Goal: Contribute content: Add original content to the website for others to see

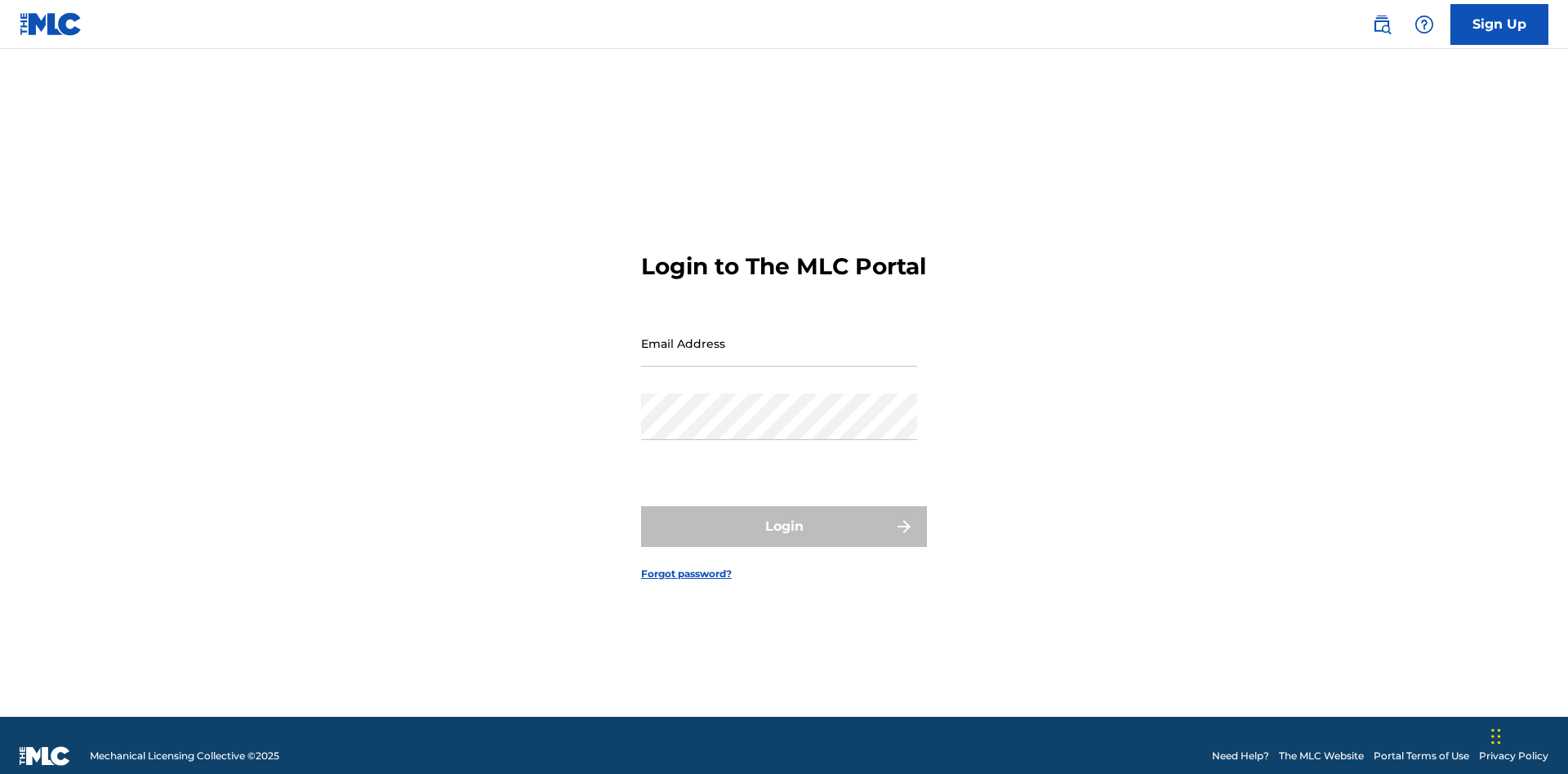
scroll to position [21, 0]
click at [779, 335] on input "Email Address" at bounding box center [779, 343] width 277 height 47
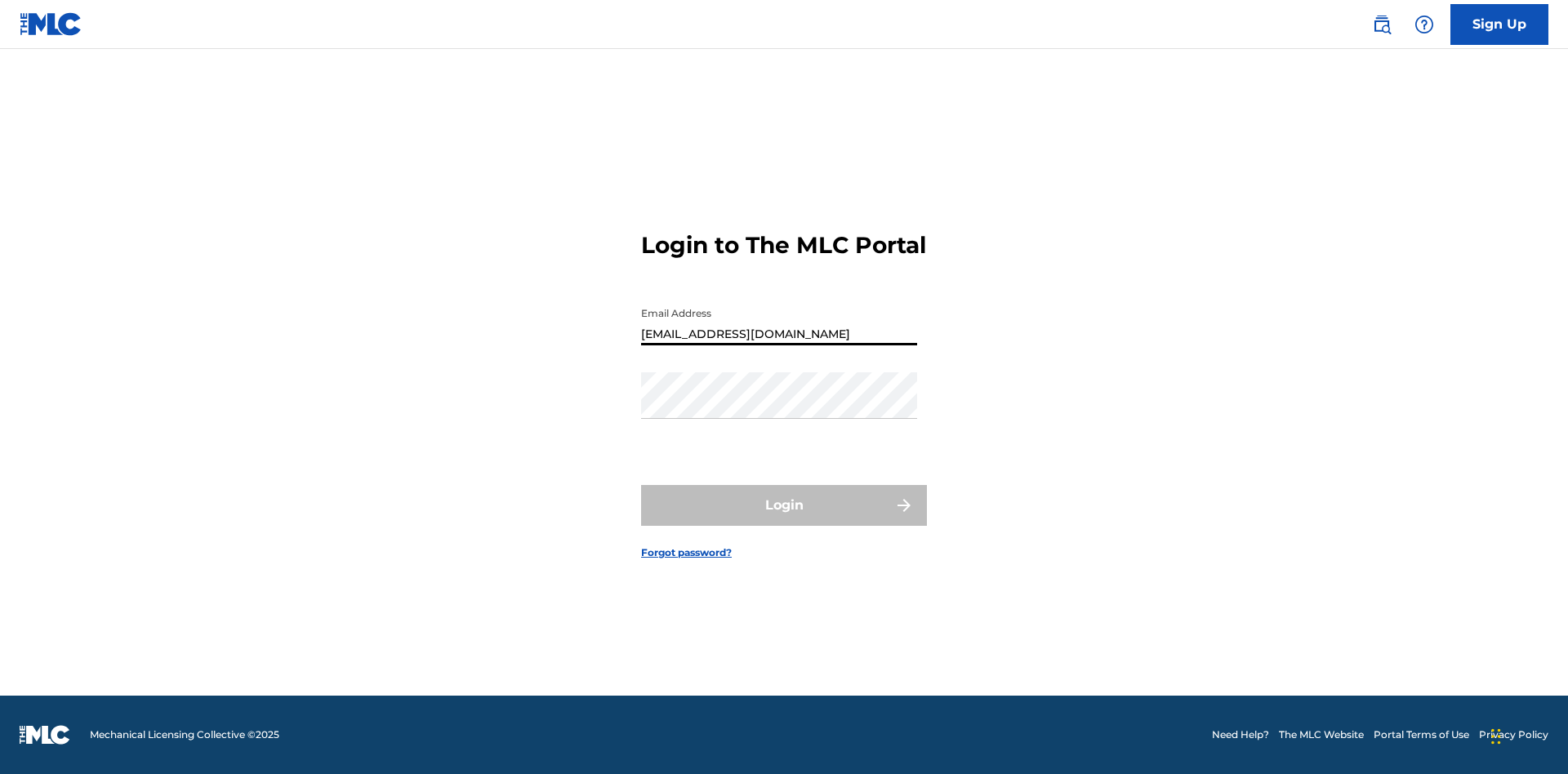
type input "[EMAIL_ADDRESS][DOMAIN_NAME]"
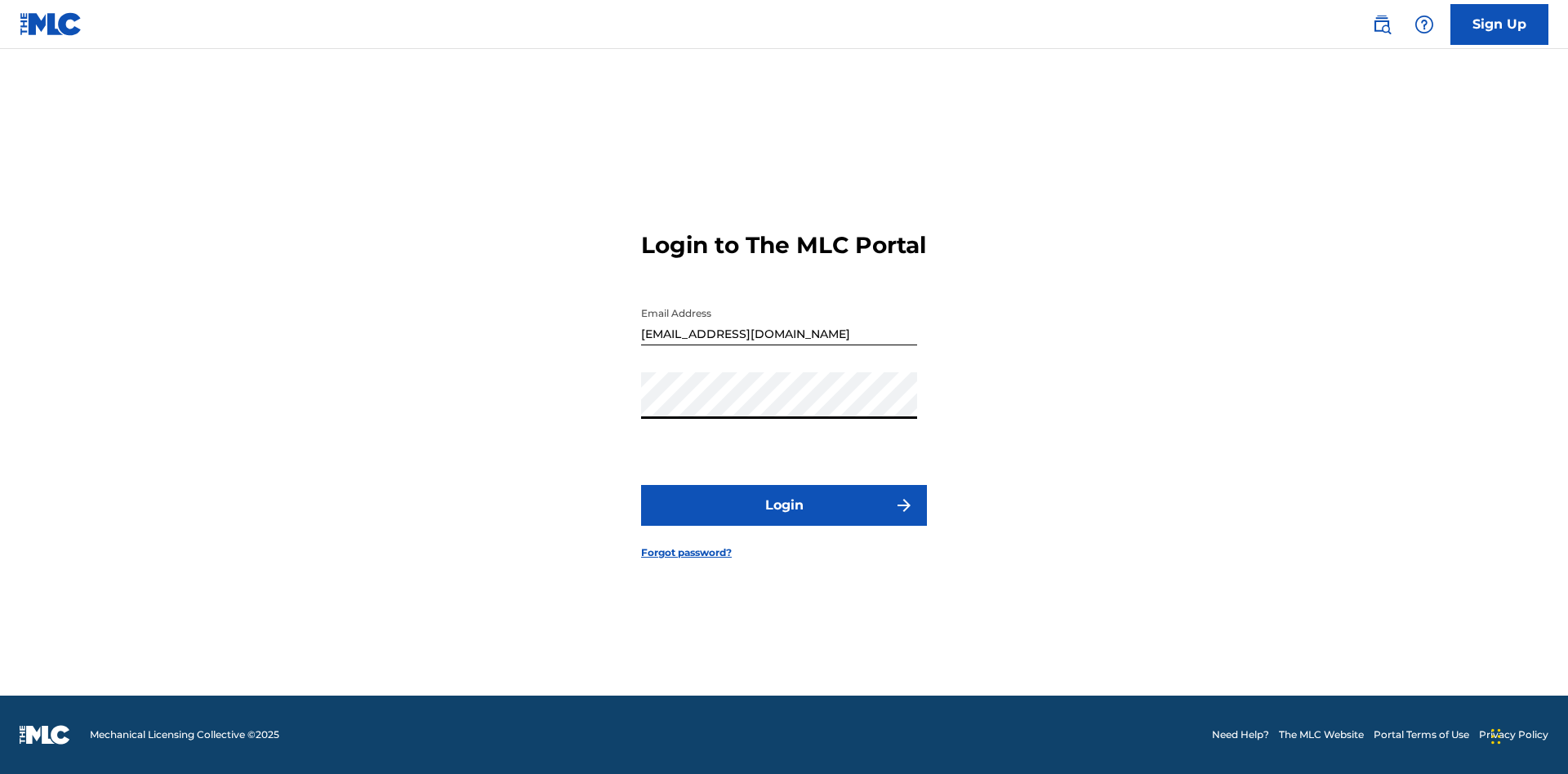
click at [784, 519] on button "Login" at bounding box center [783, 505] width 286 height 41
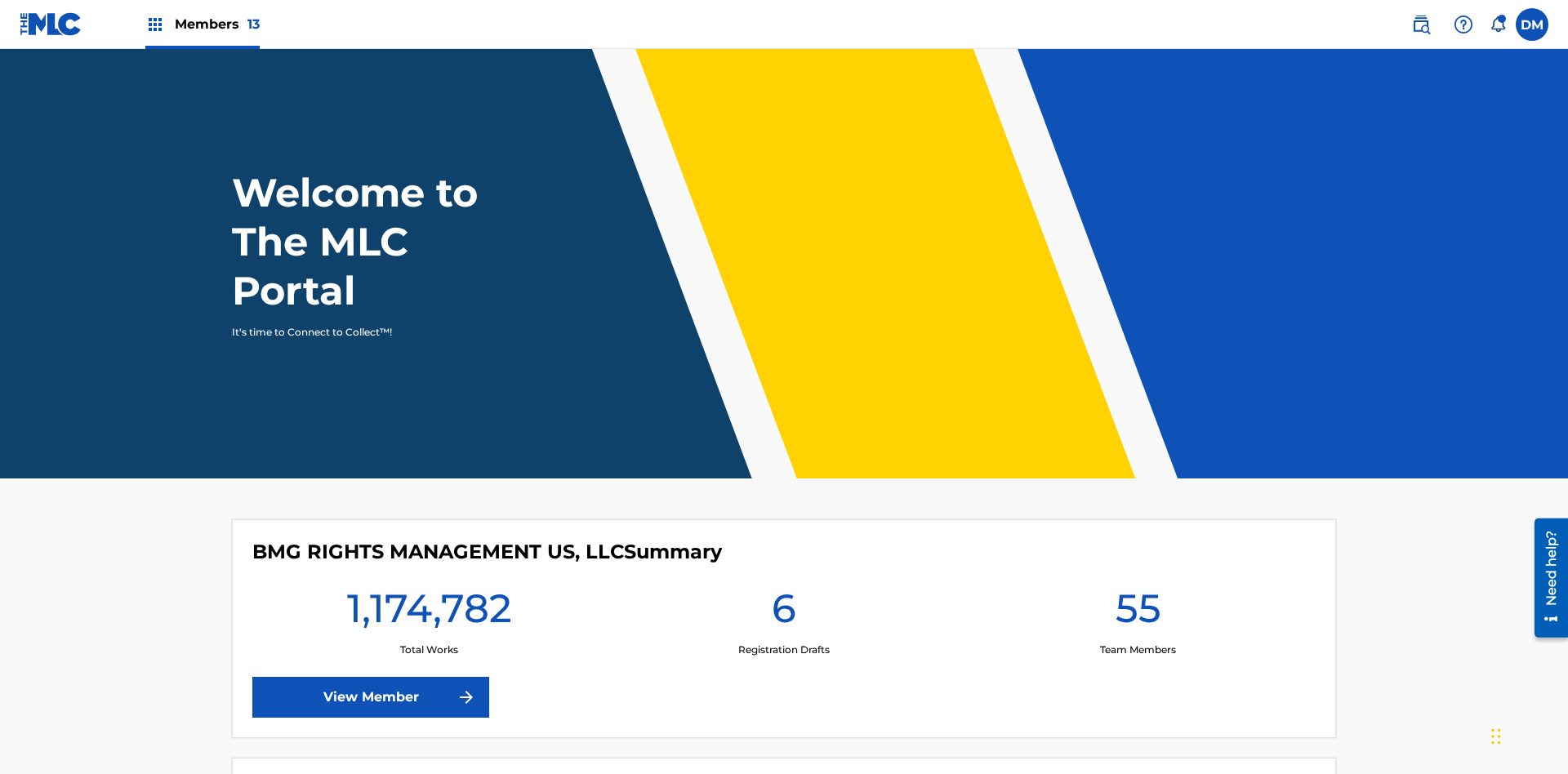
click at [202, 24] on span "Members 13" at bounding box center [217, 24] width 85 height 19
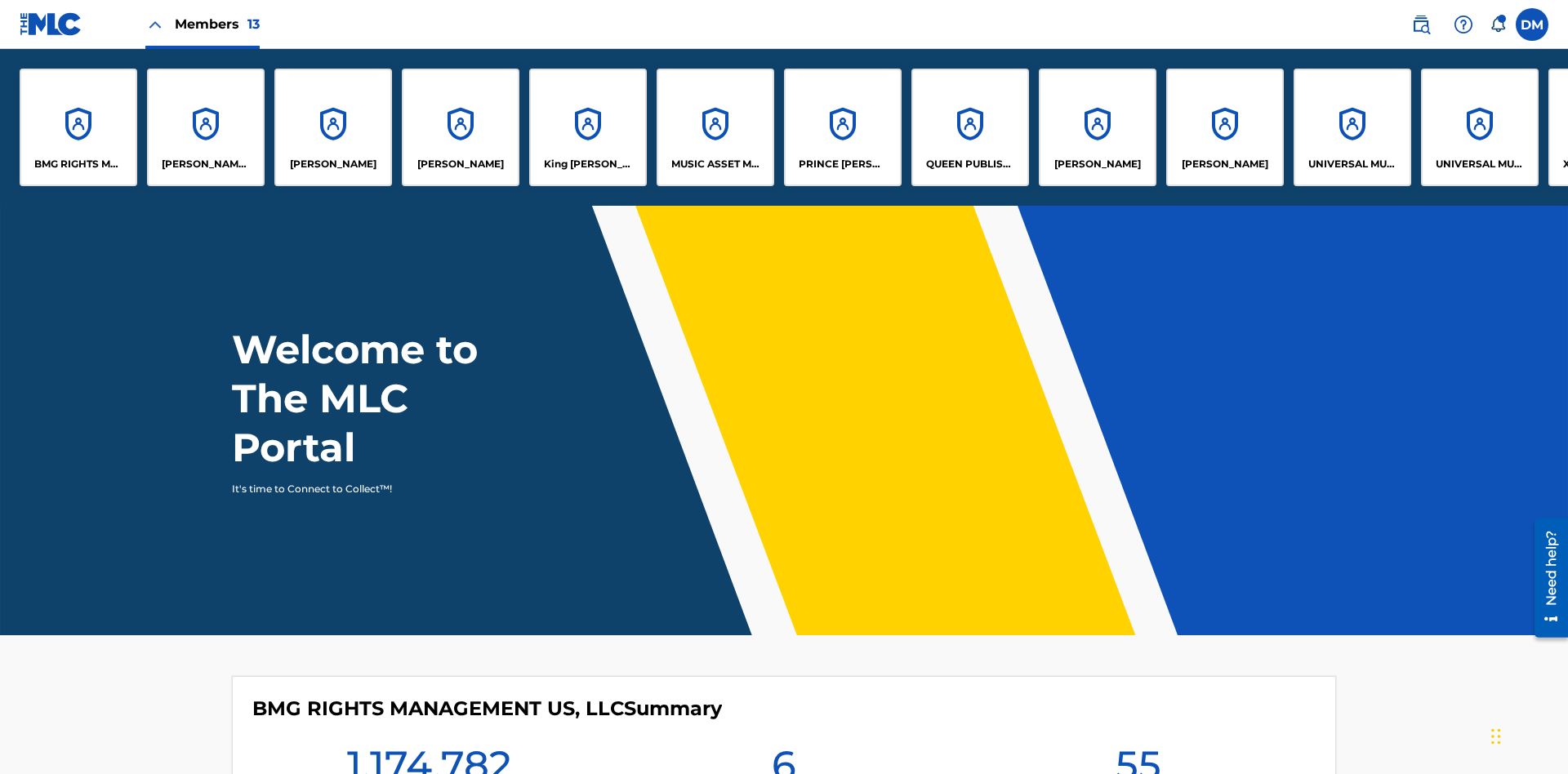
click at [1352, 164] on p "UNIVERSAL MUSIC PUB GROUP" at bounding box center [1352, 164] width 89 height 15
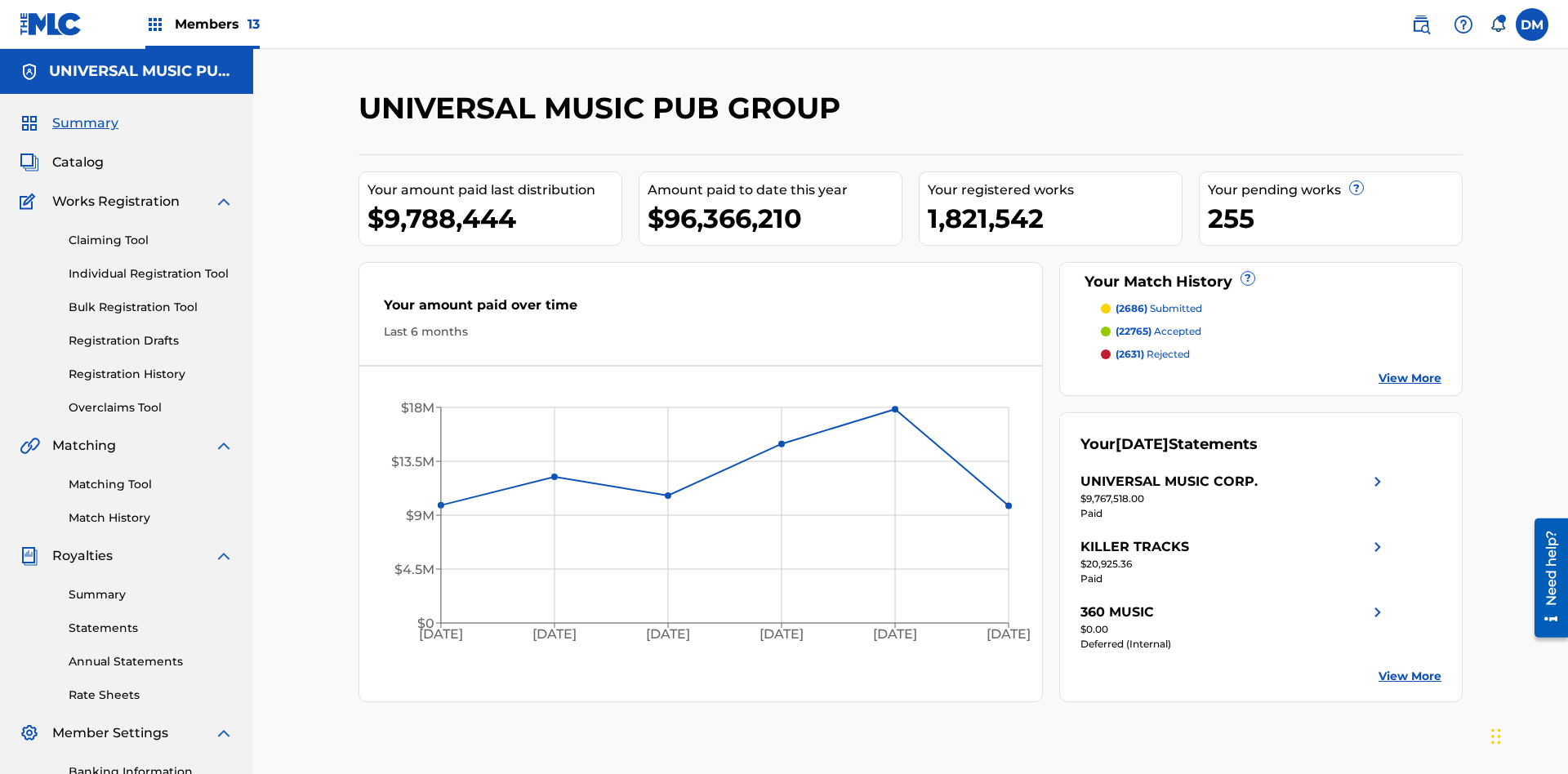
click at [151, 266] on link "Individual Registration Tool" at bounding box center [151, 274] width 165 height 17
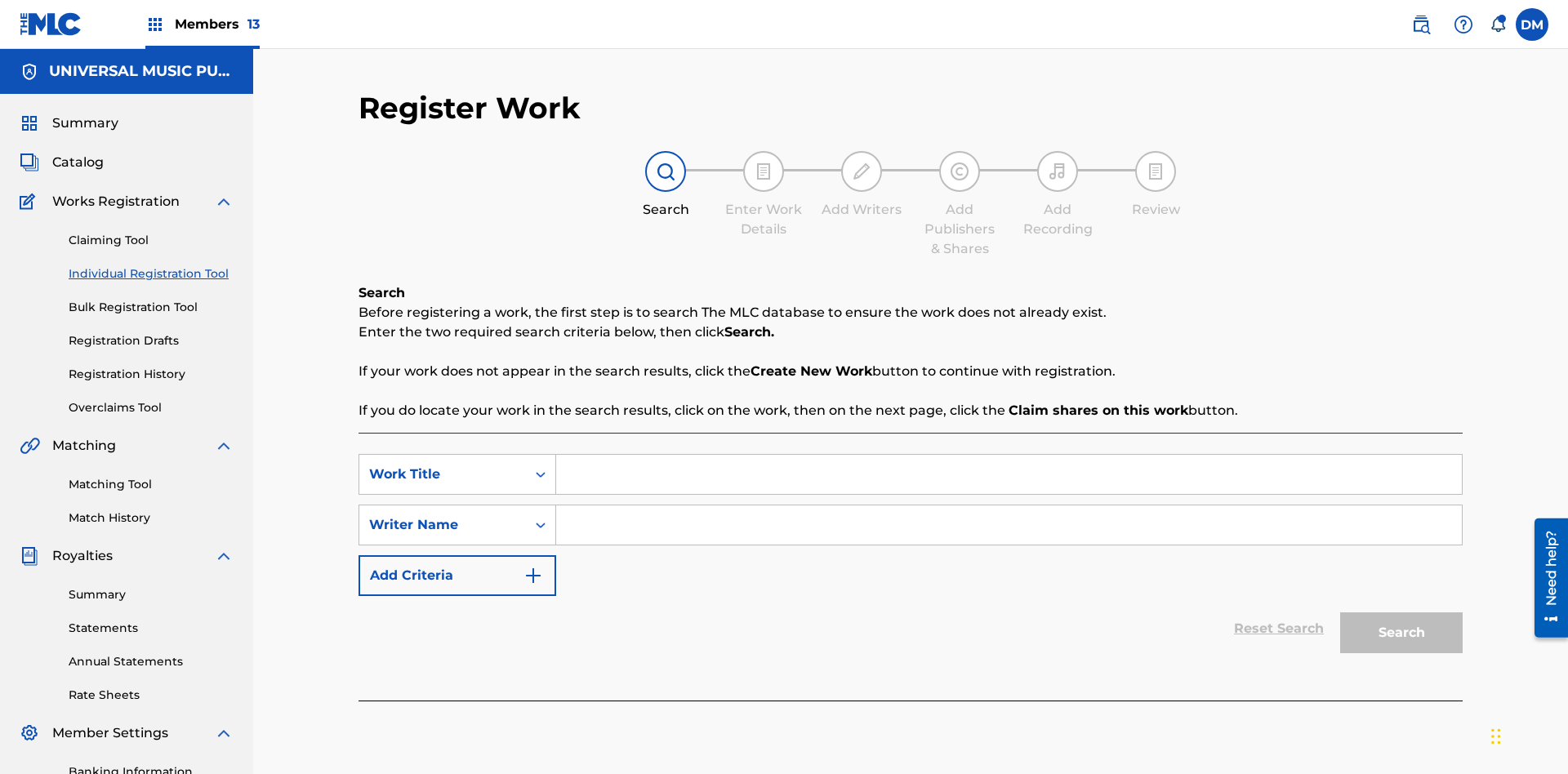
click at [1009, 455] on input "Search Form" at bounding box center [1009, 474] width 906 height 39
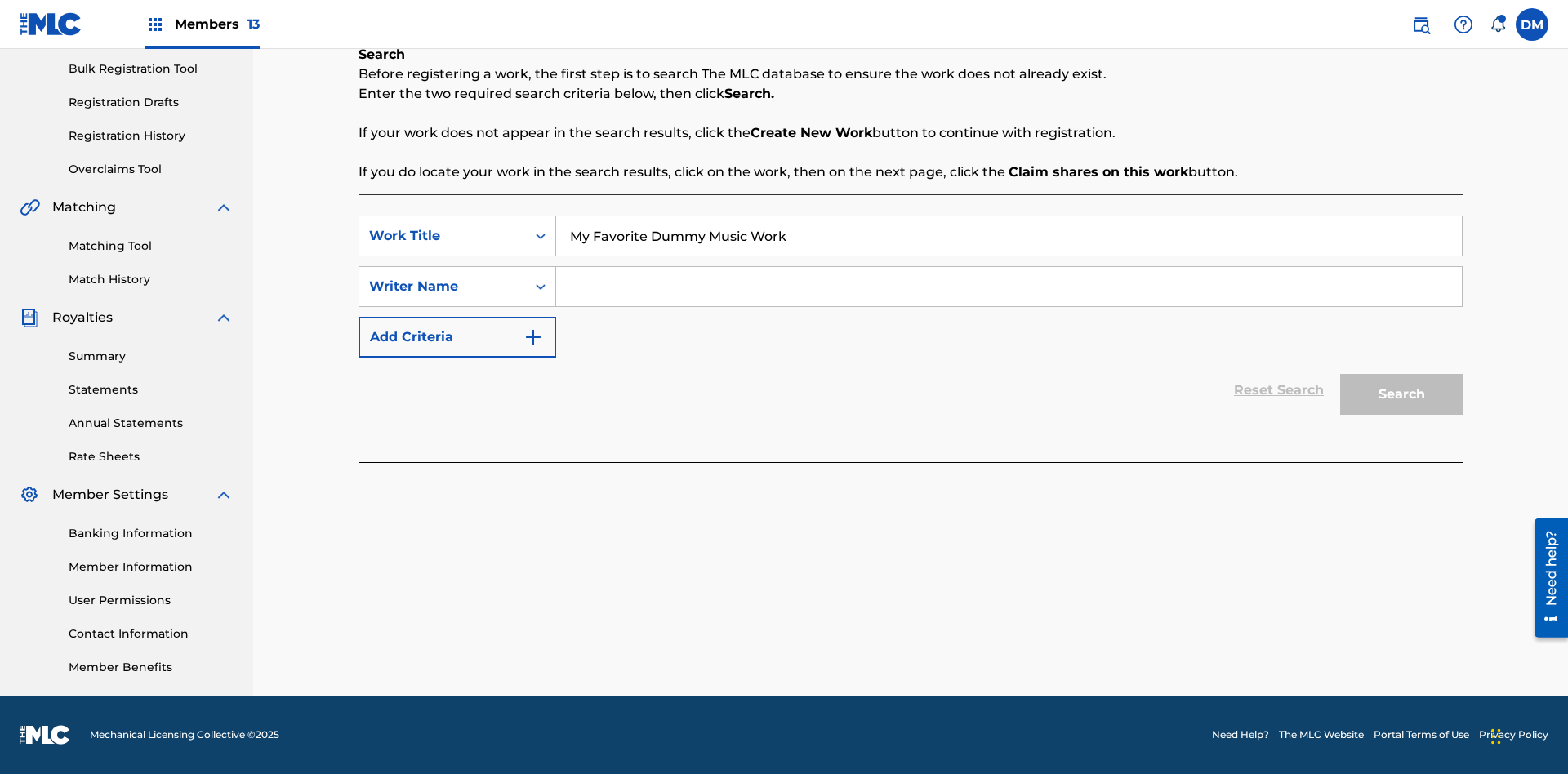
type input "My Favorite Dummy Music Work"
click at [1009, 287] on input "Search Form" at bounding box center [1009, 286] width 906 height 39
type input "QWERTYUIOP"
click at [1402, 395] on button "Search" at bounding box center [1401, 394] width 122 height 41
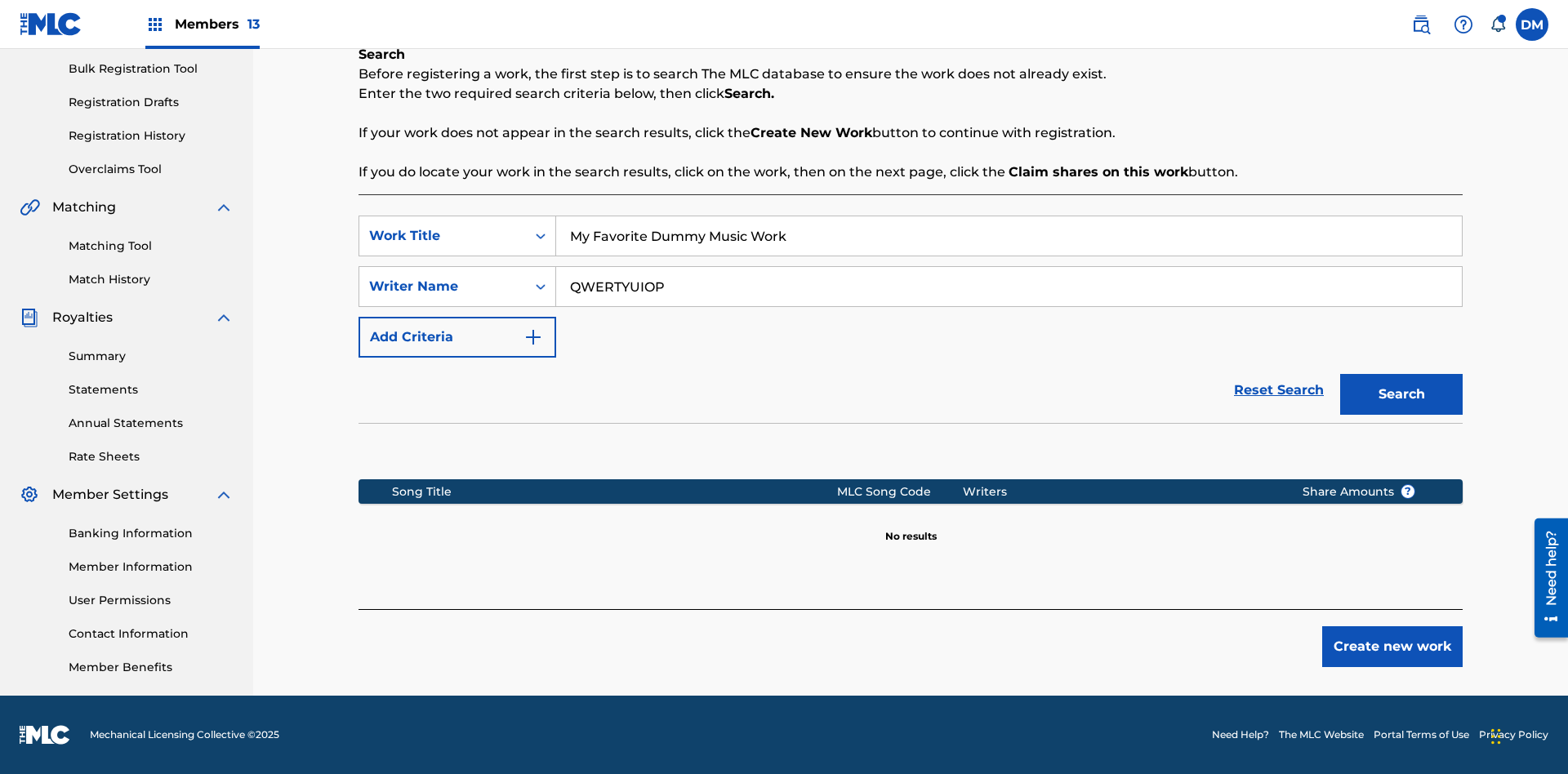
click at [1393, 647] on button "Create new work" at bounding box center [1392, 647] width 140 height 41
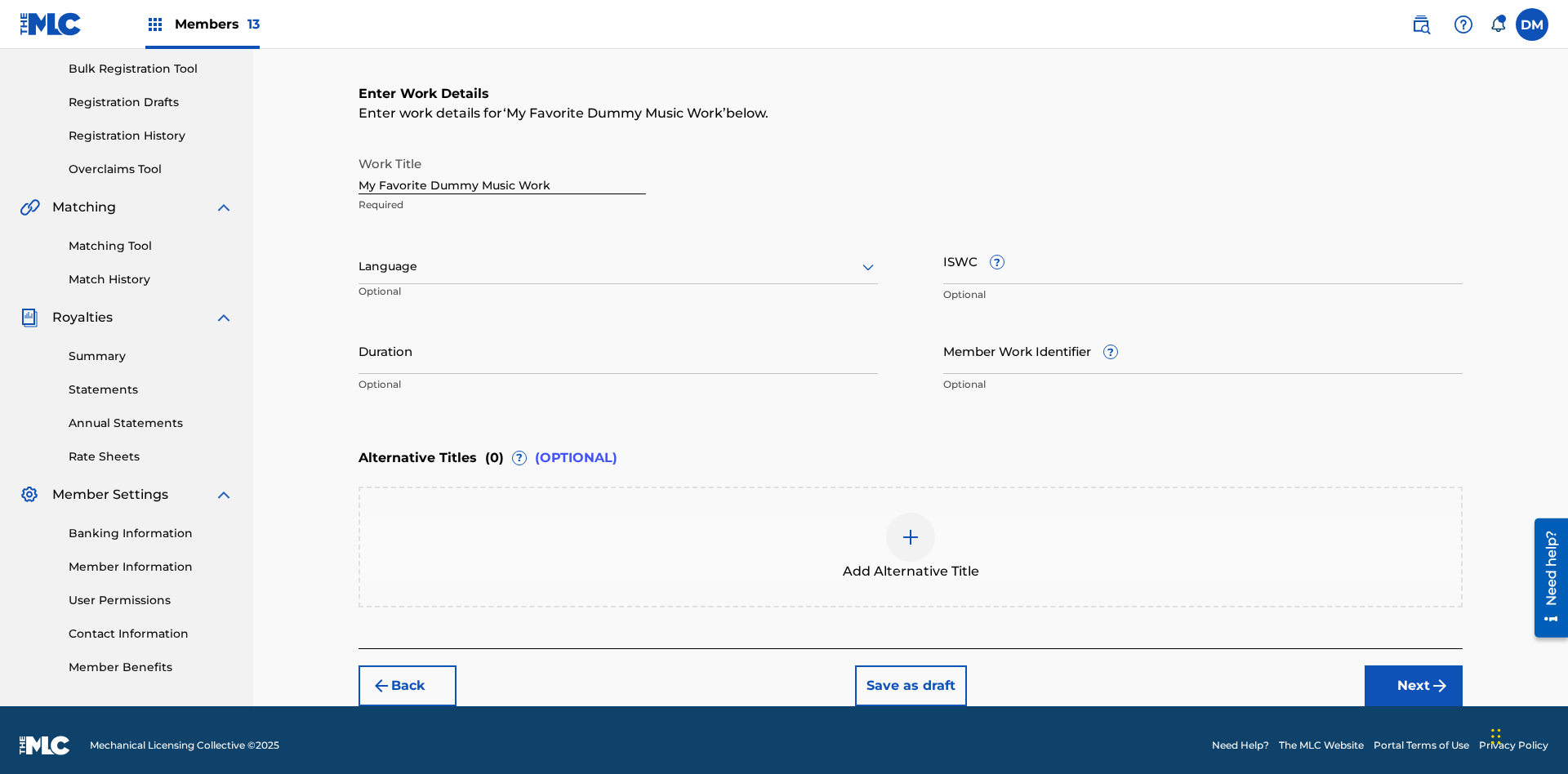
scroll to position [249, 0]
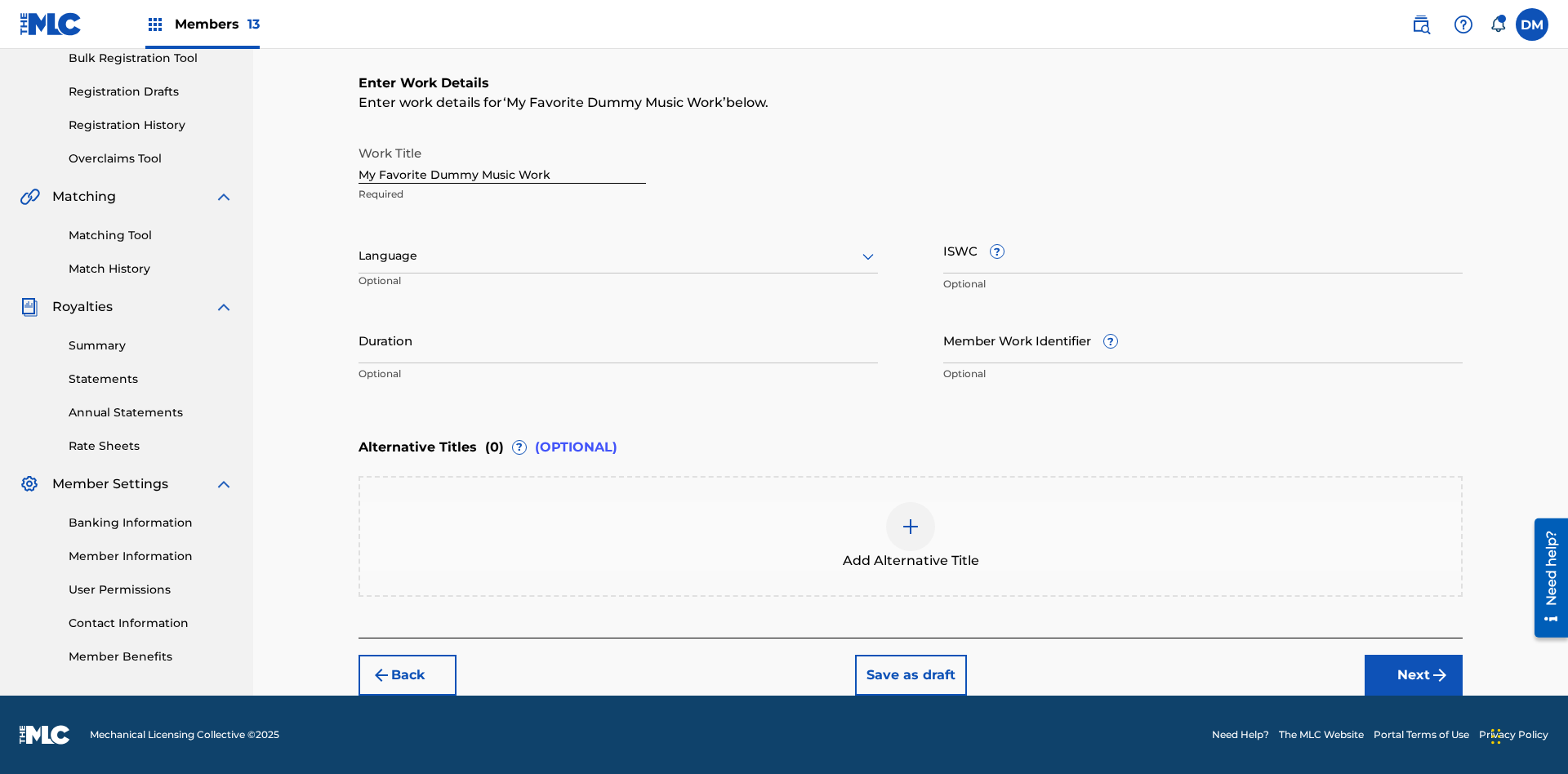
click at [619, 340] on input "Duration" at bounding box center [618, 340] width 519 height 47
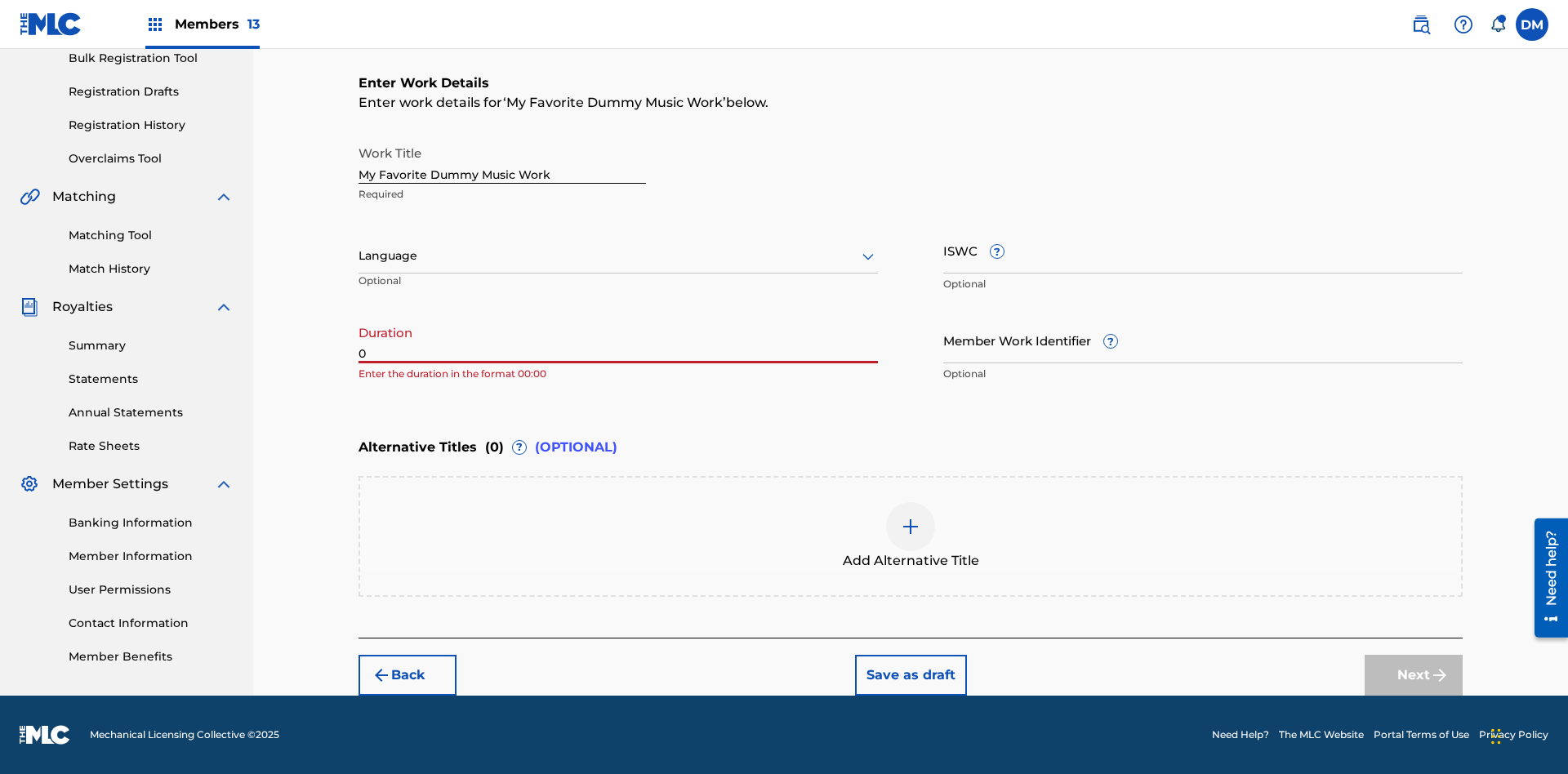
click at [619, 340] on input "0" at bounding box center [618, 340] width 519 height 47
type input "00:00"
click at [869, 257] on icon at bounding box center [869, 257] width 20 height 20
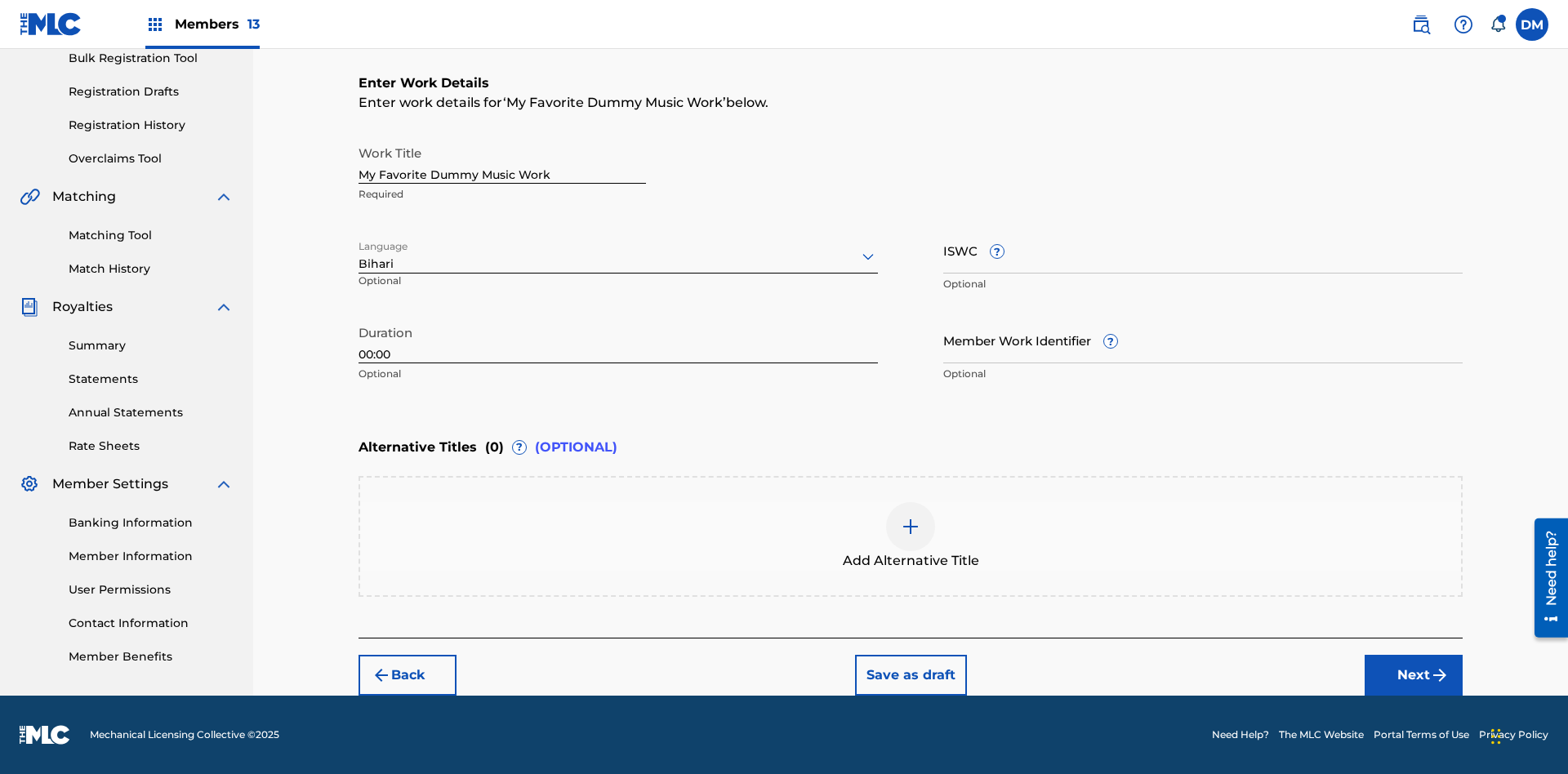
scroll to position [0, 0]
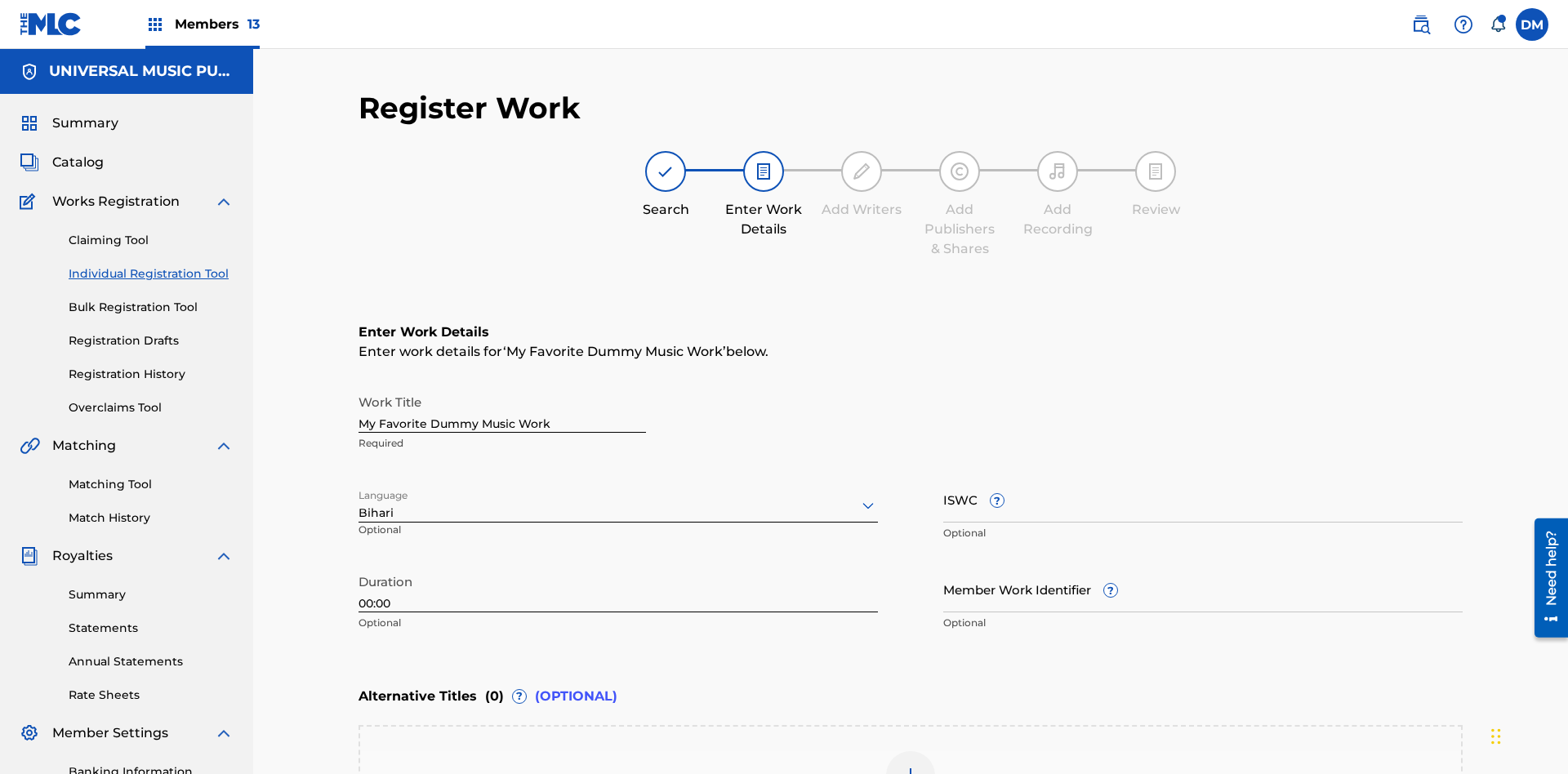
click at [1203, 566] on input "Member Work Identifier ?" at bounding box center [1203, 589] width 519 height 47
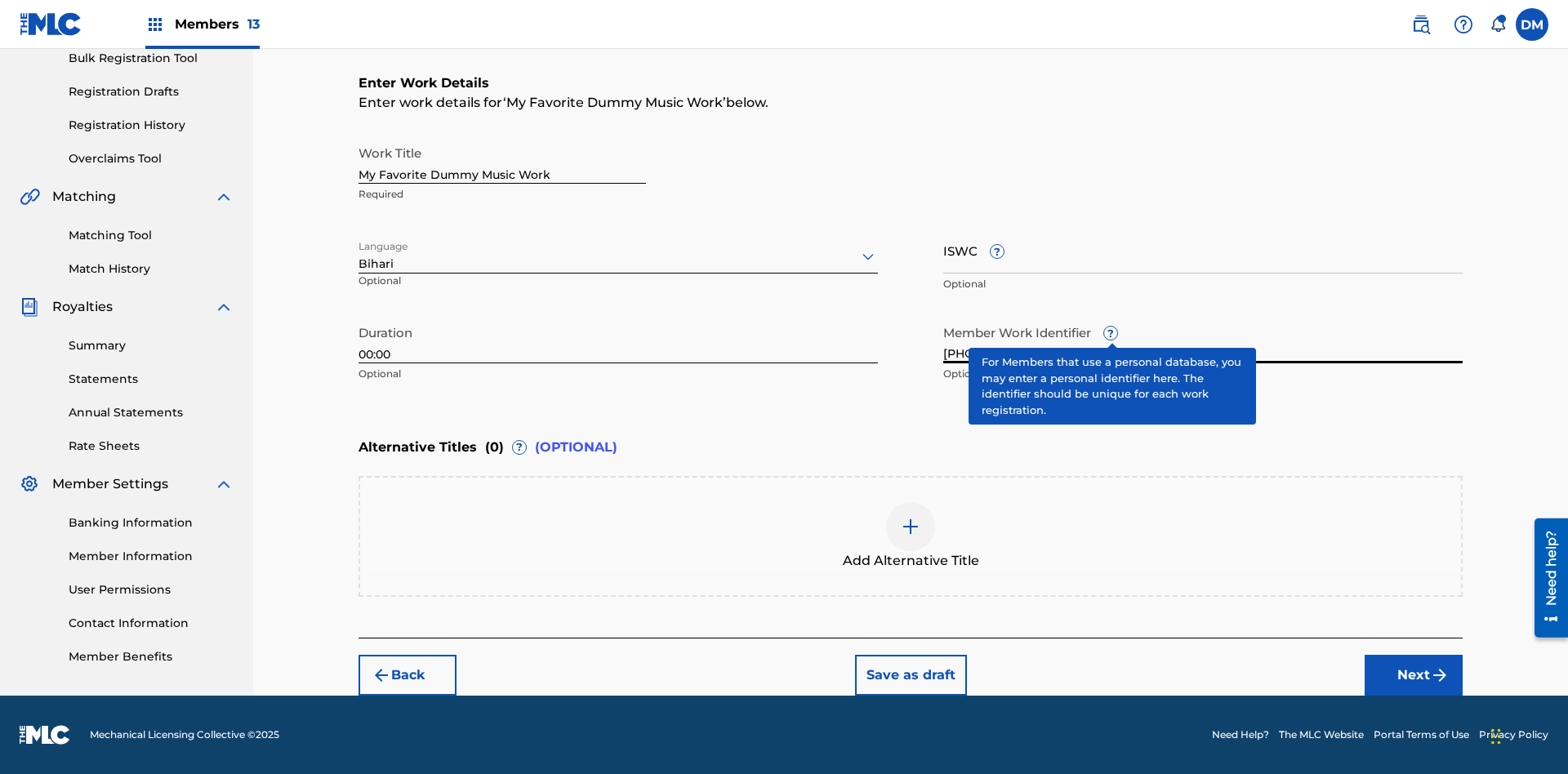
type input "[PHONE_NUMBER]"
click at [1203, 250] on input "ISWC ?" at bounding box center [1203, 250] width 519 height 47
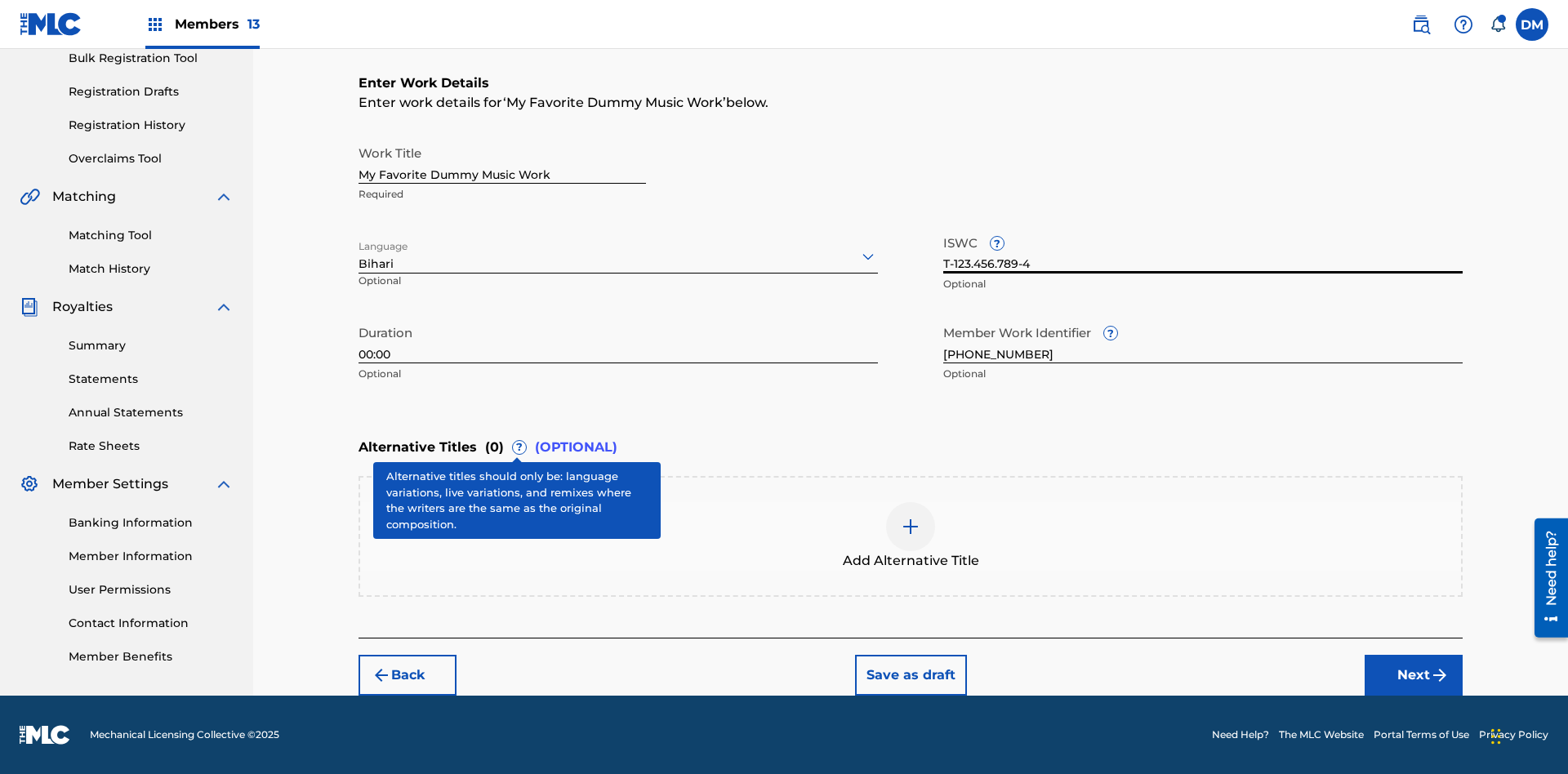
type input "T-123.456.789-4"
click at [910, 536] on img at bounding box center [911, 527] width 20 height 20
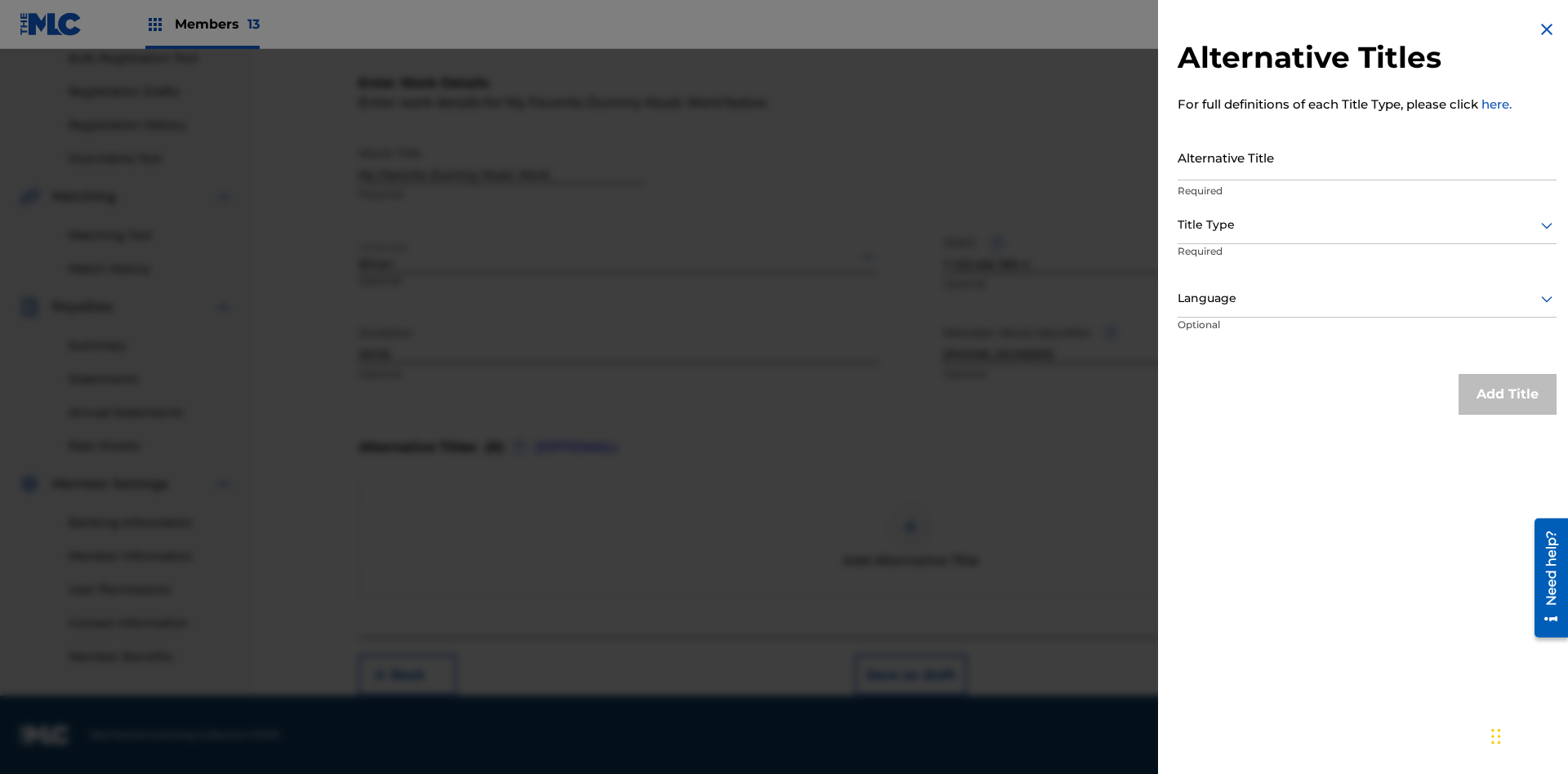
click at [1367, 157] on input "Alternative Title" at bounding box center [1367, 157] width 379 height 47
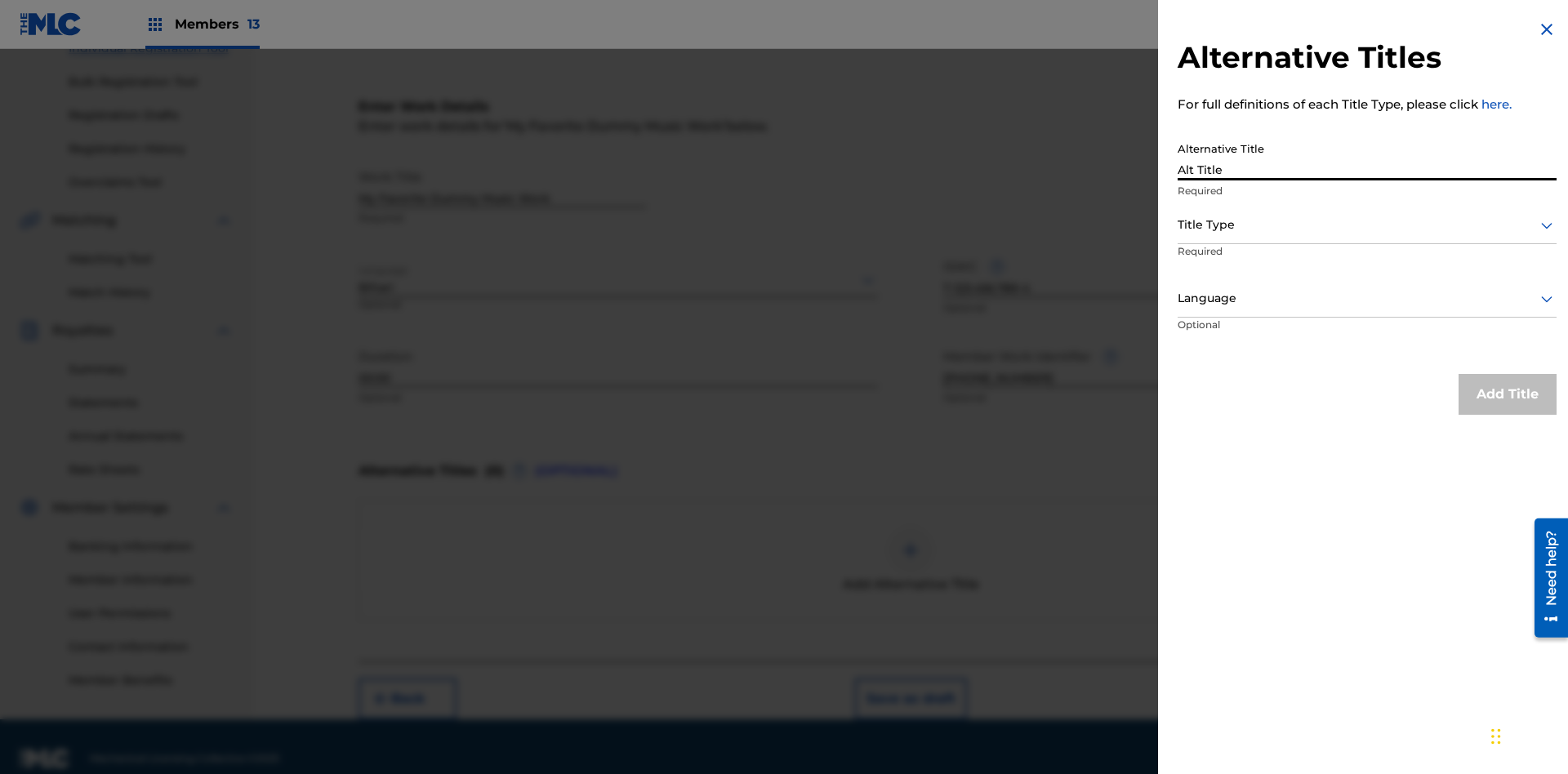
type input "Alt Title"
click at [1367, 225] on div at bounding box center [1367, 225] width 379 height 21
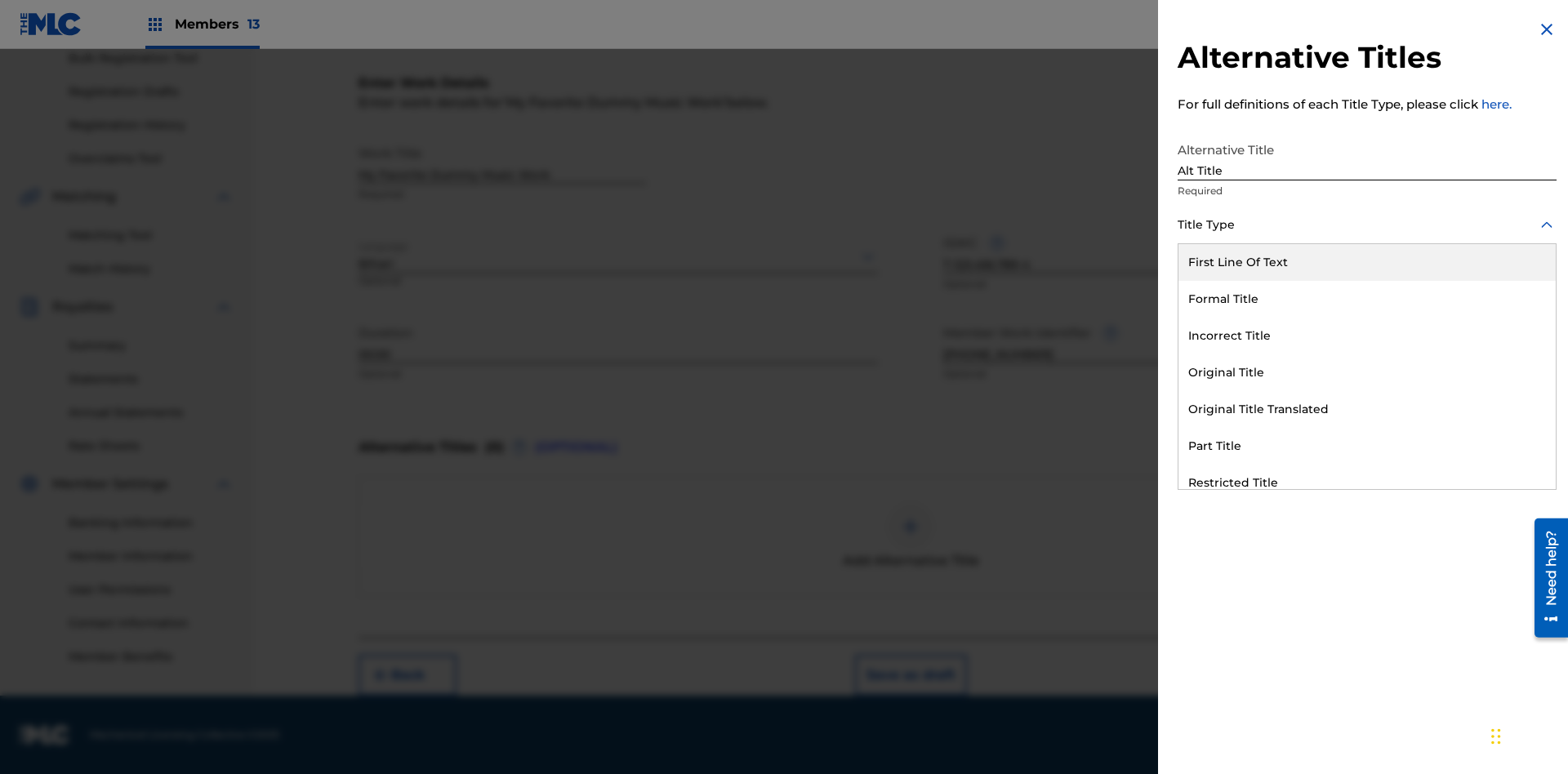
click at [1367, 372] on div "Original Title" at bounding box center [1367, 372] width 377 height 37
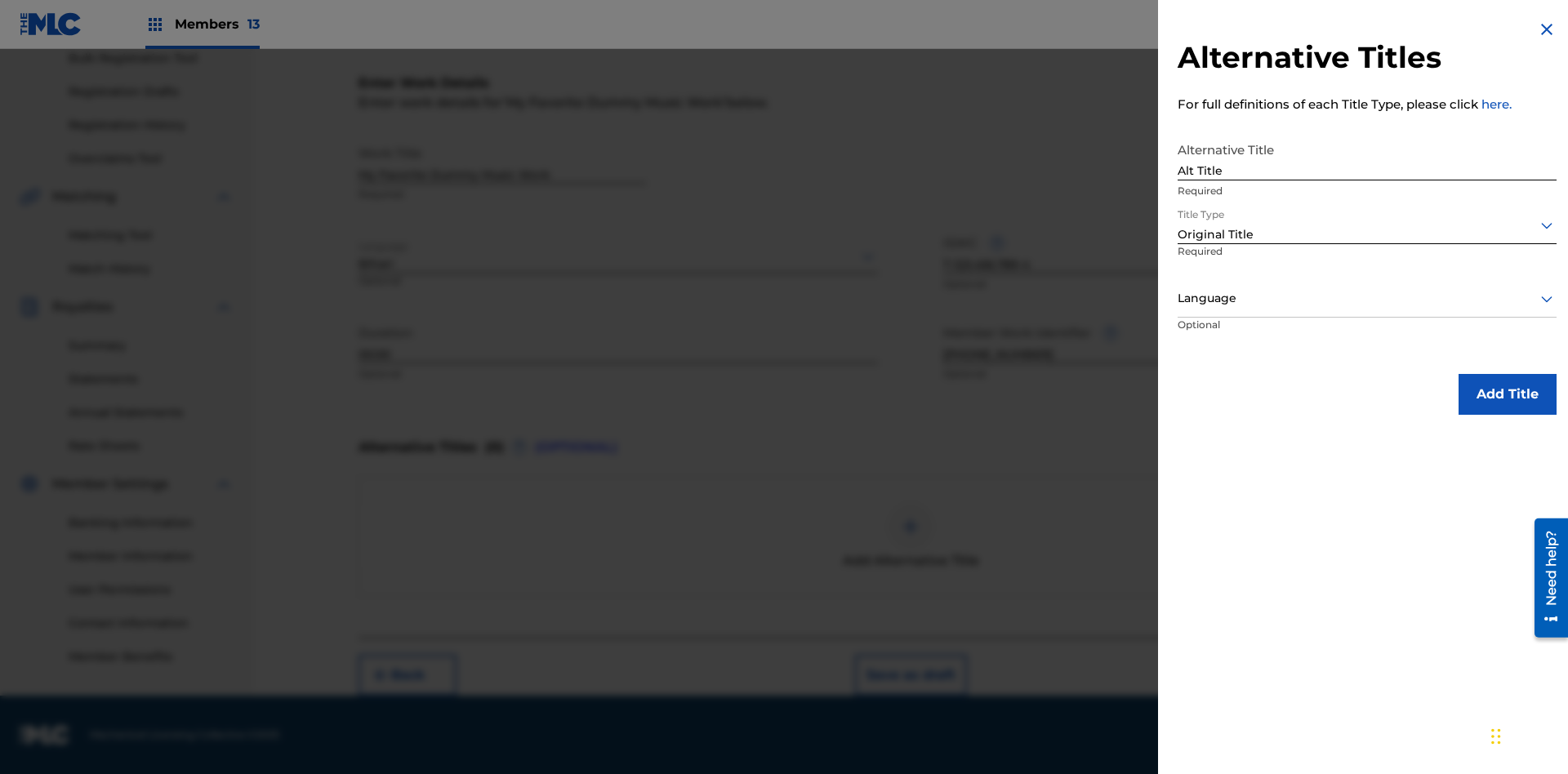
click at [1367, 298] on div at bounding box center [1367, 298] width 379 height 21
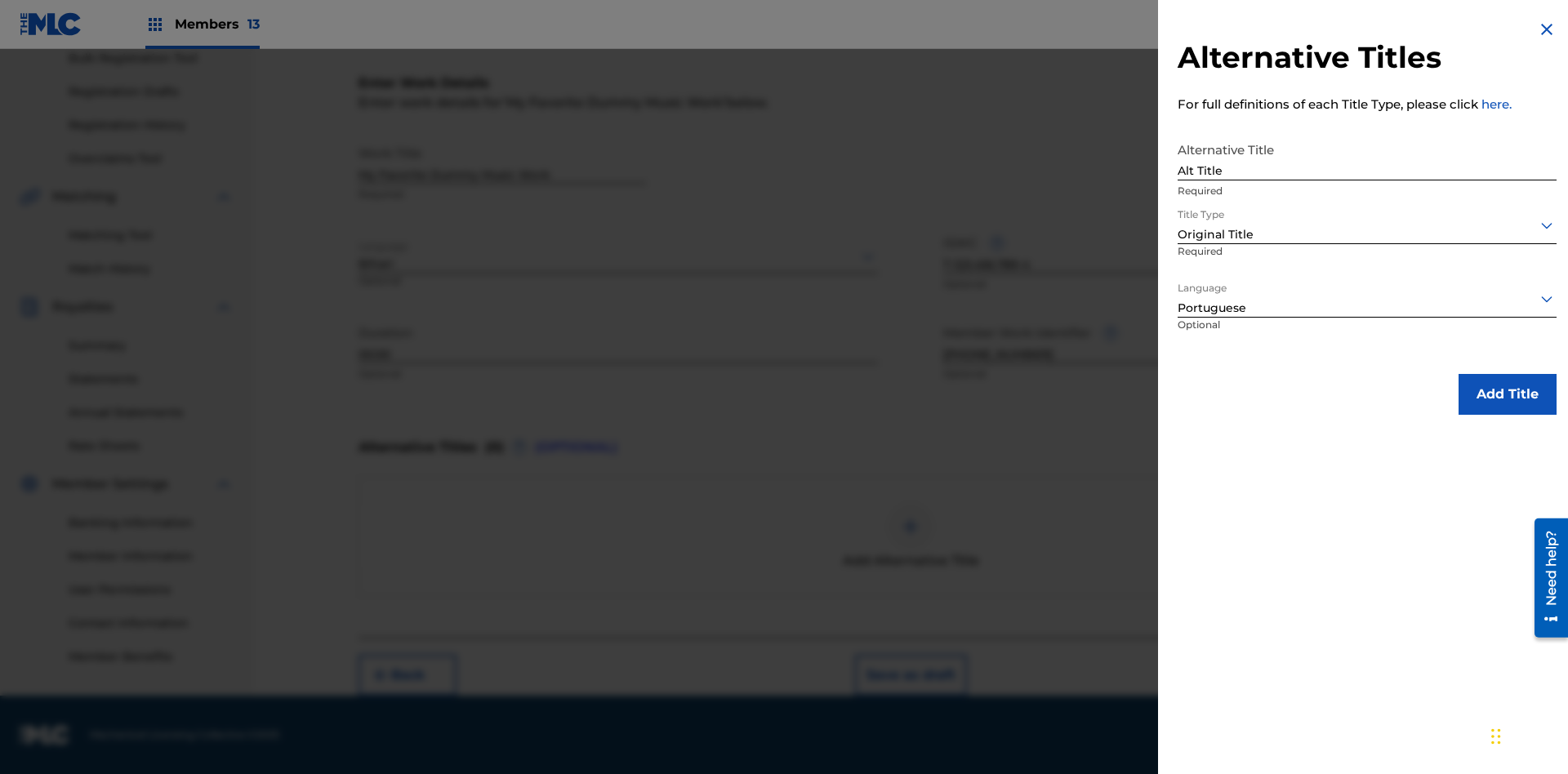
click at [1508, 394] on button "Add Title" at bounding box center [1507, 394] width 98 height 41
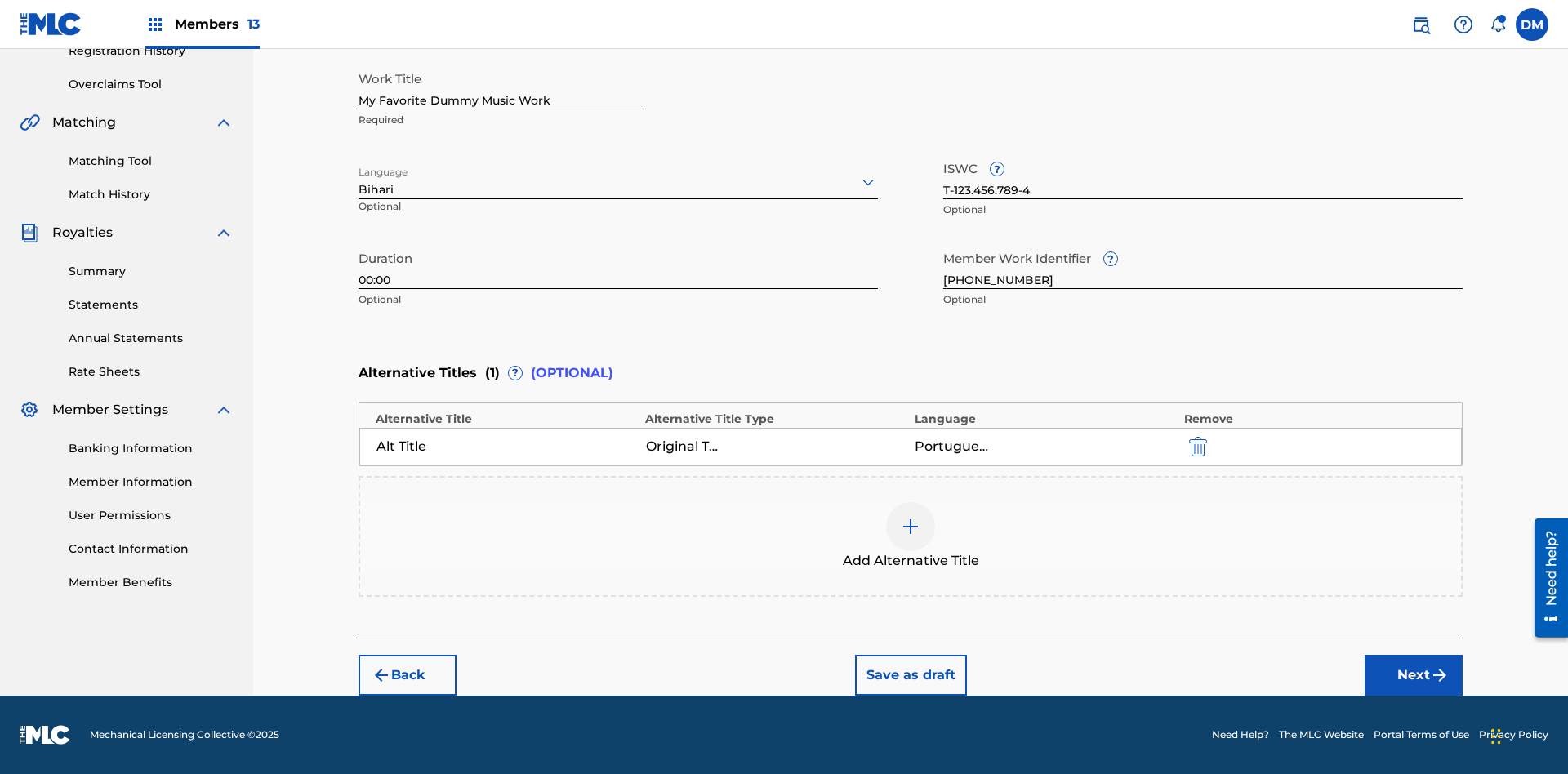
click at [910, 536] on div at bounding box center [910, 526] width 49 height 49
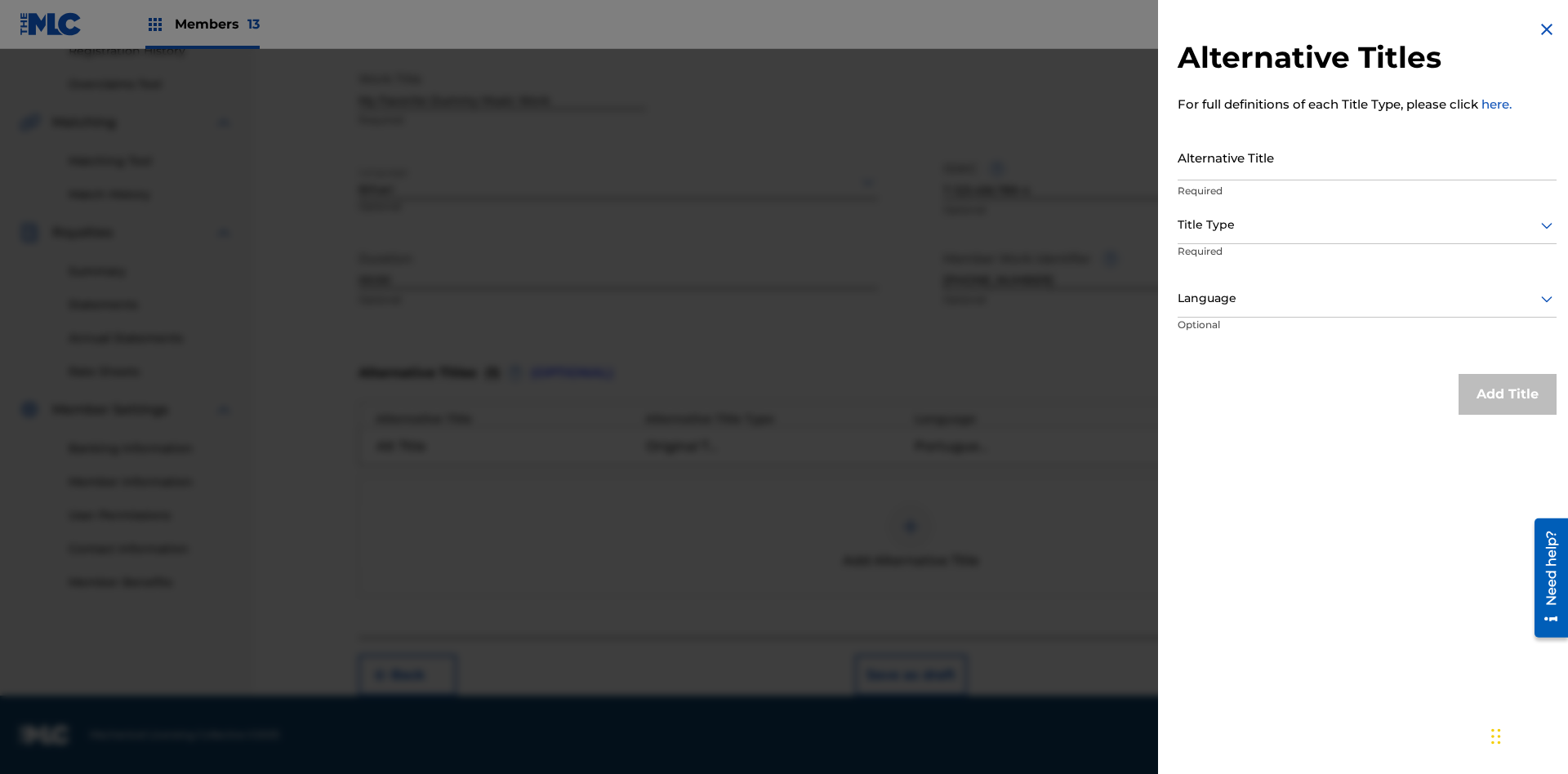
click at [1367, 157] on input "Alternative Title" at bounding box center [1367, 157] width 379 height 47
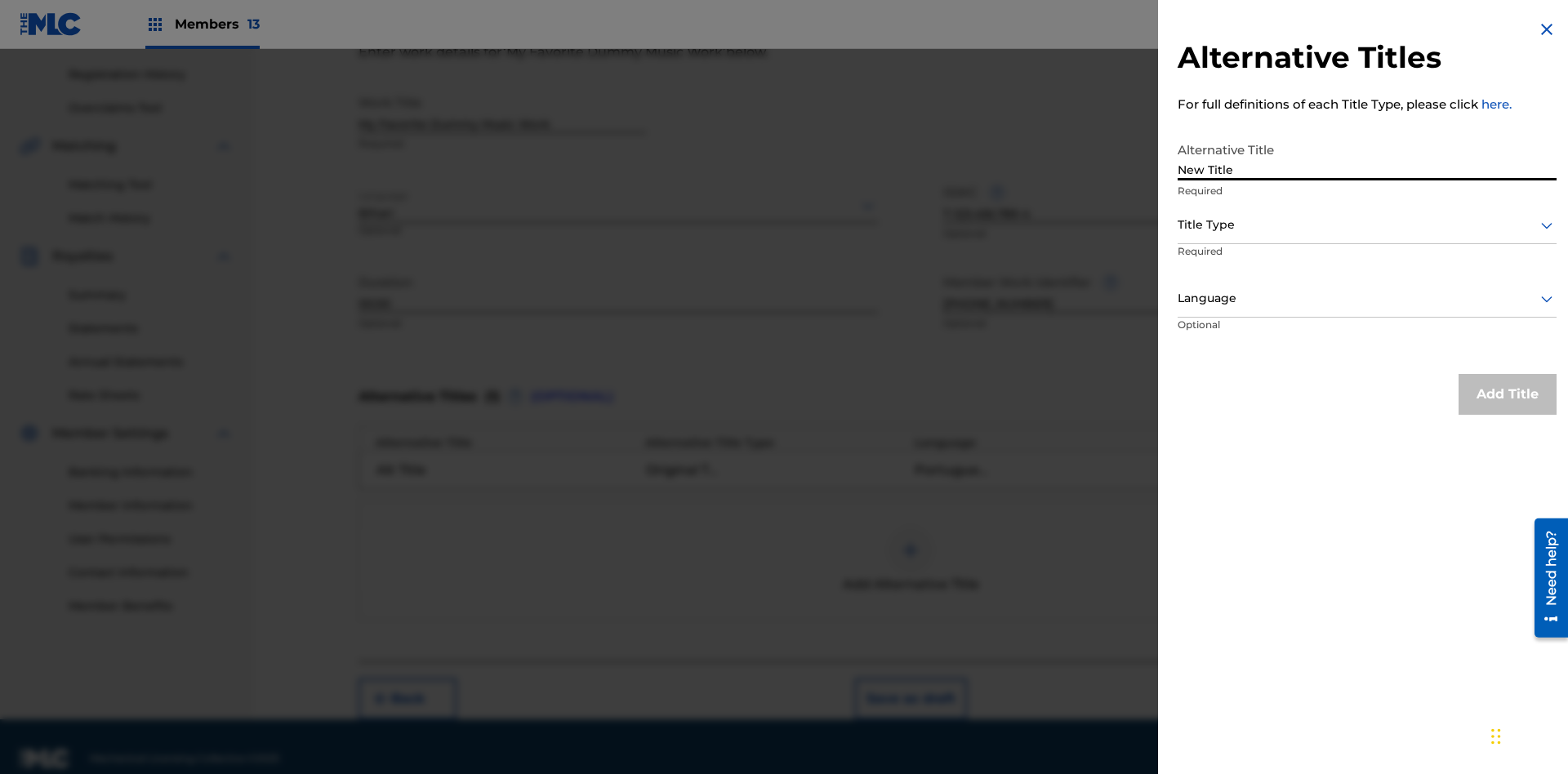
type input "New Title"
click at [1367, 225] on div at bounding box center [1367, 225] width 379 height 21
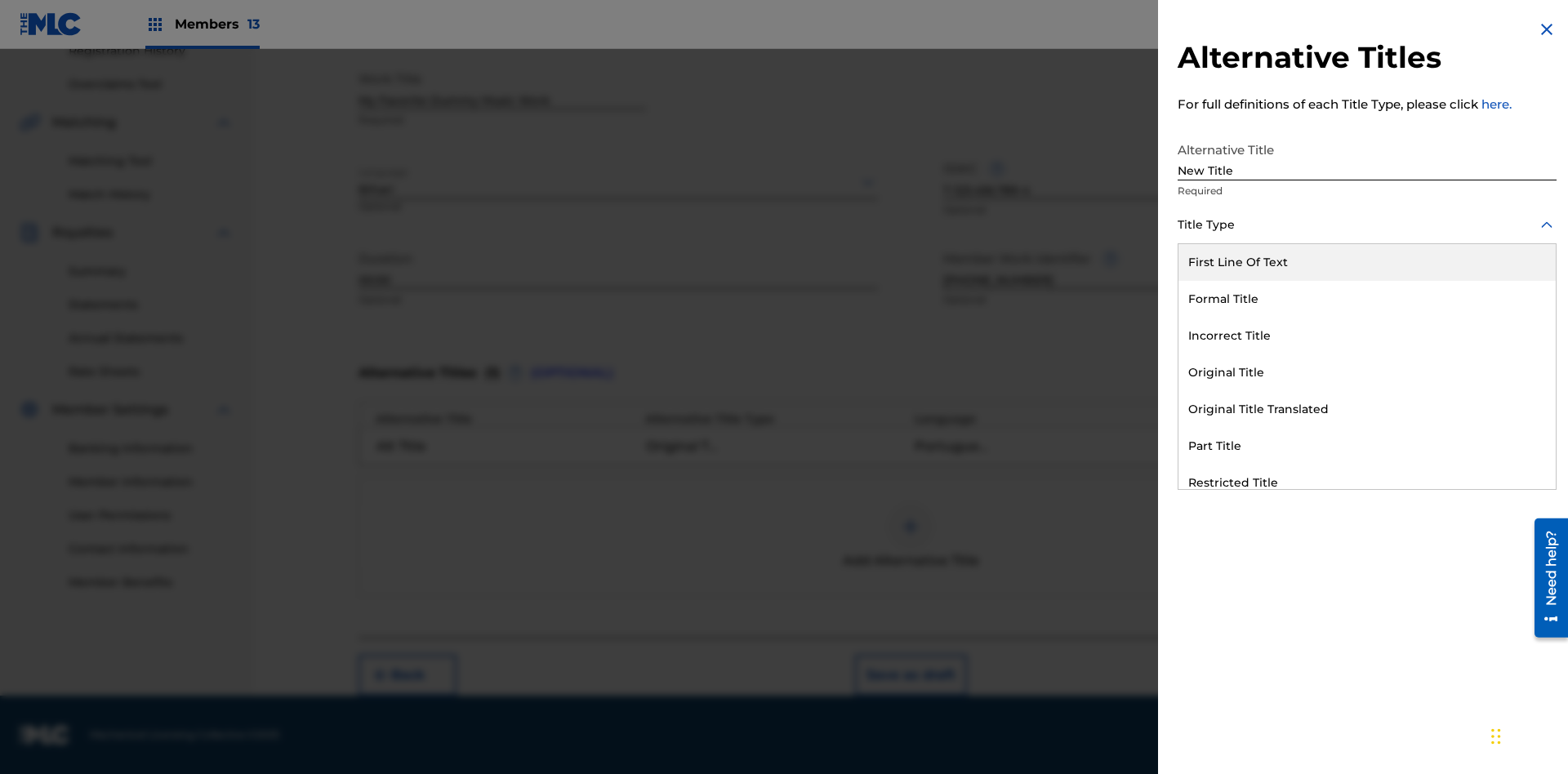
click at [1367, 335] on div "Incorrect Title" at bounding box center [1367, 335] width 377 height 37
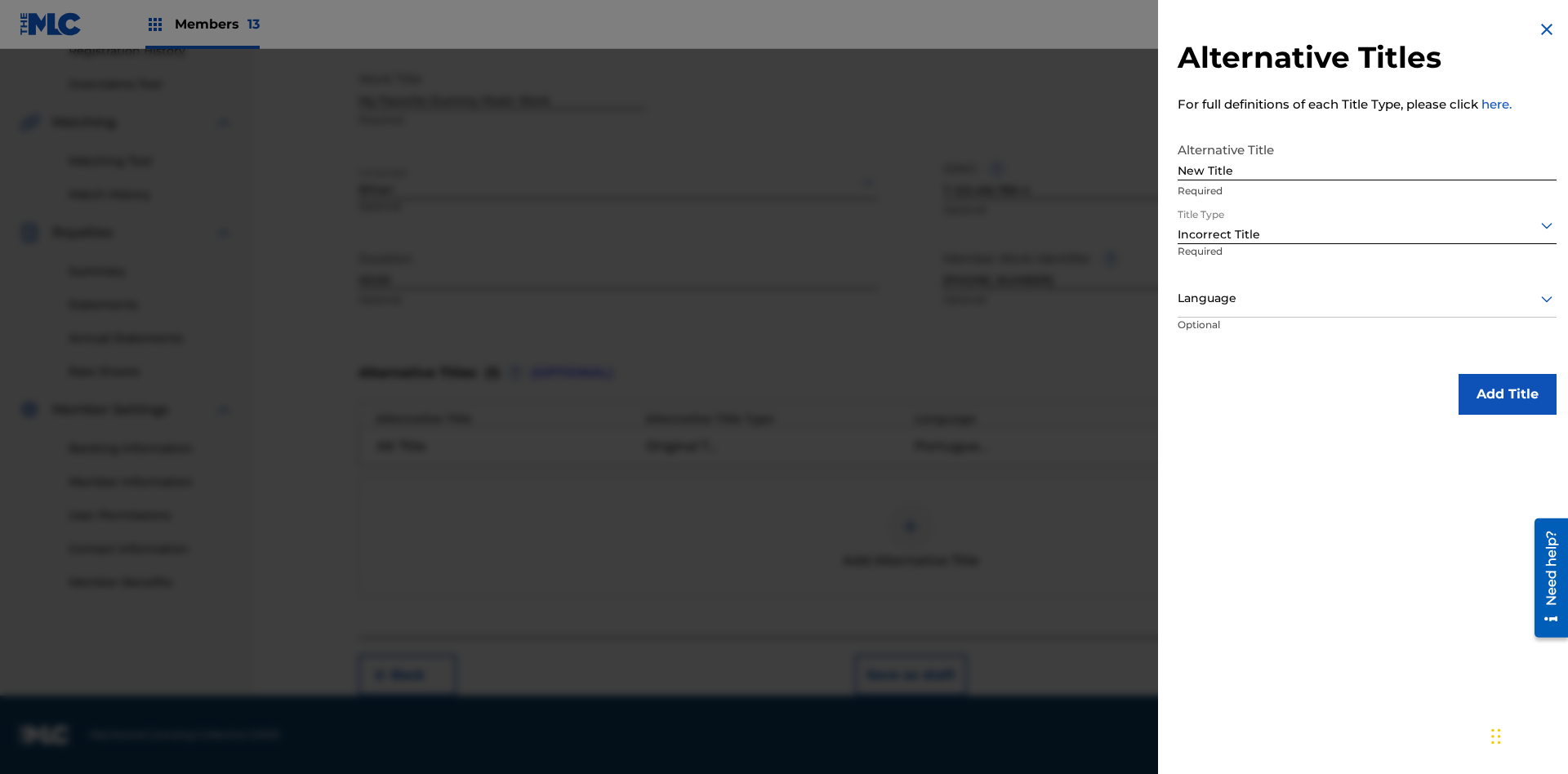
click at [1367, 298] on div at bounding box center [1367, 298] width 379 height 21
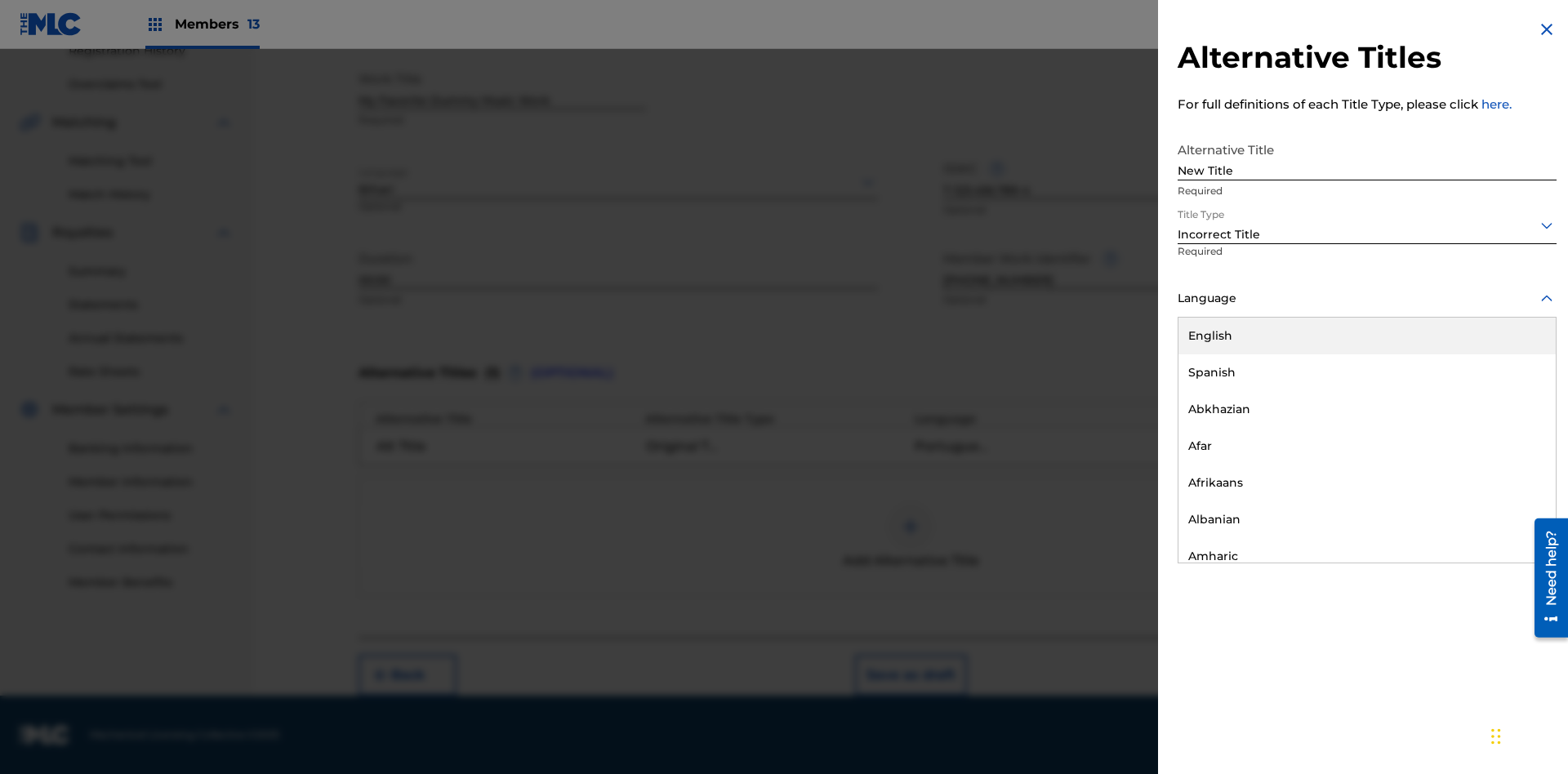
click at [1367, 335] on div "English" at bounding box center [1367, 335] width 377 height 37
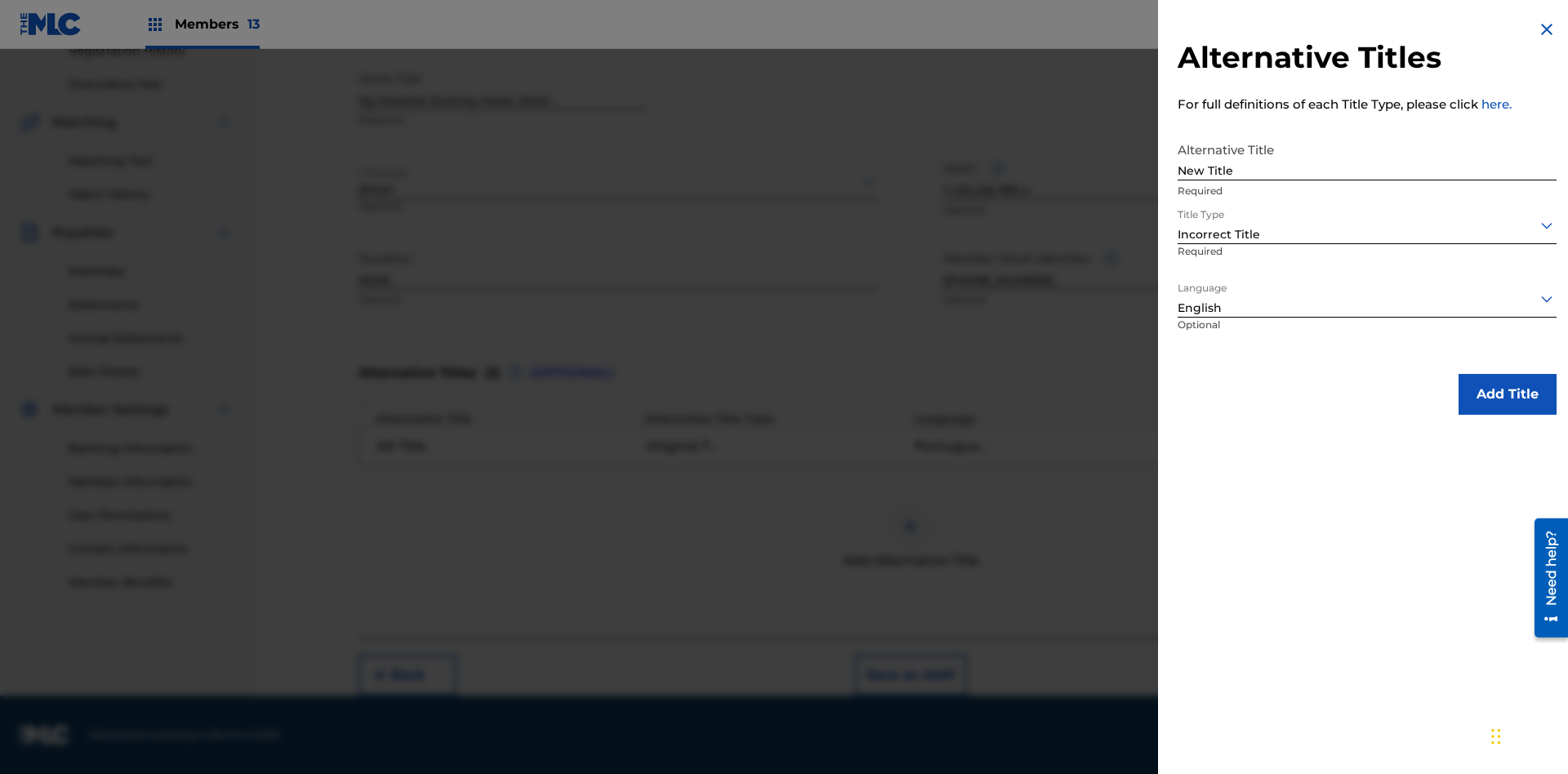
click at [1508, 394] on button "Add Title" at bounding box center [1507, 394] width 98 height 41
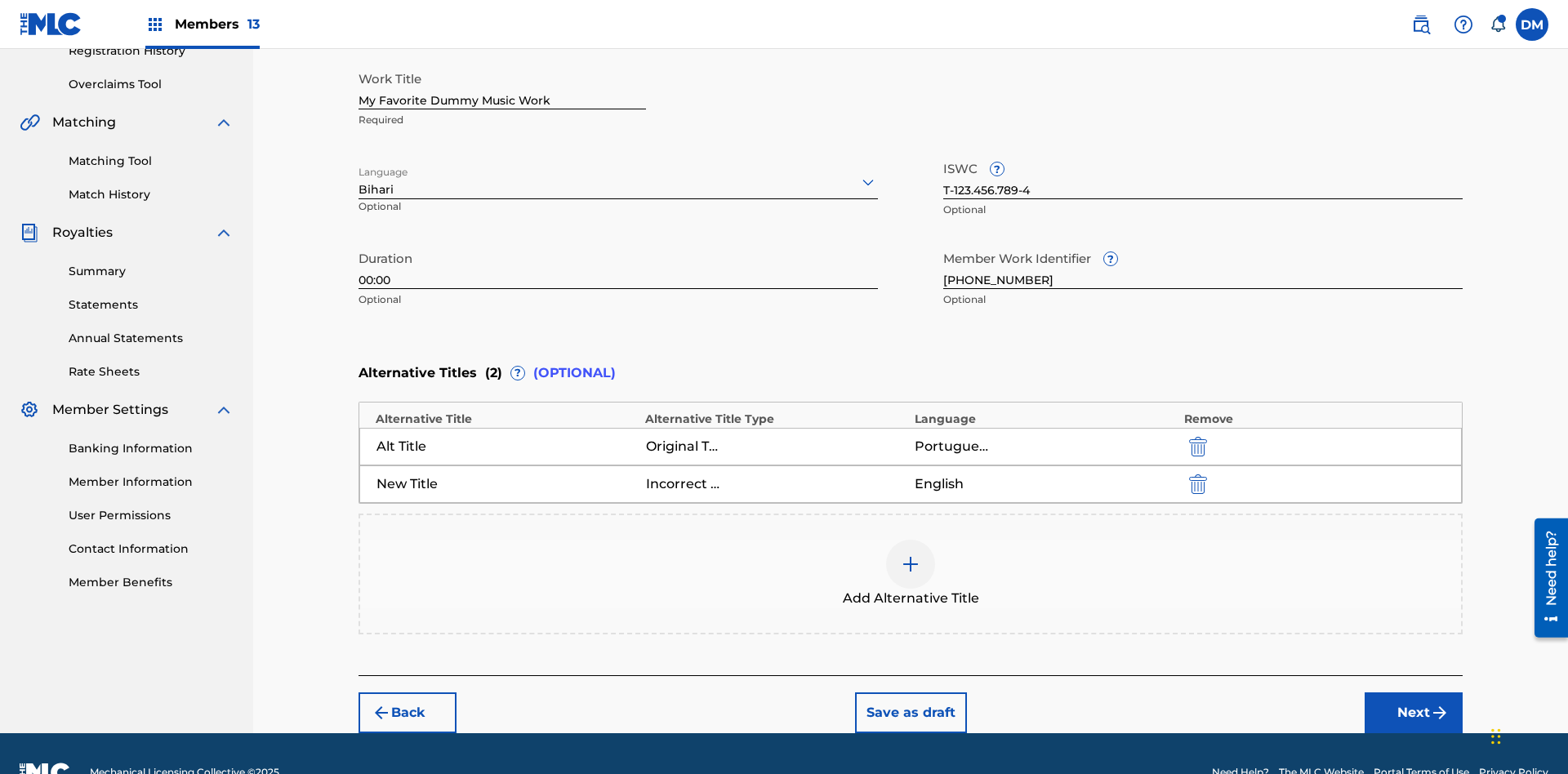
click at [1196, 475] on img "submit" at bounding box center [1198, 484] width 18 height 20
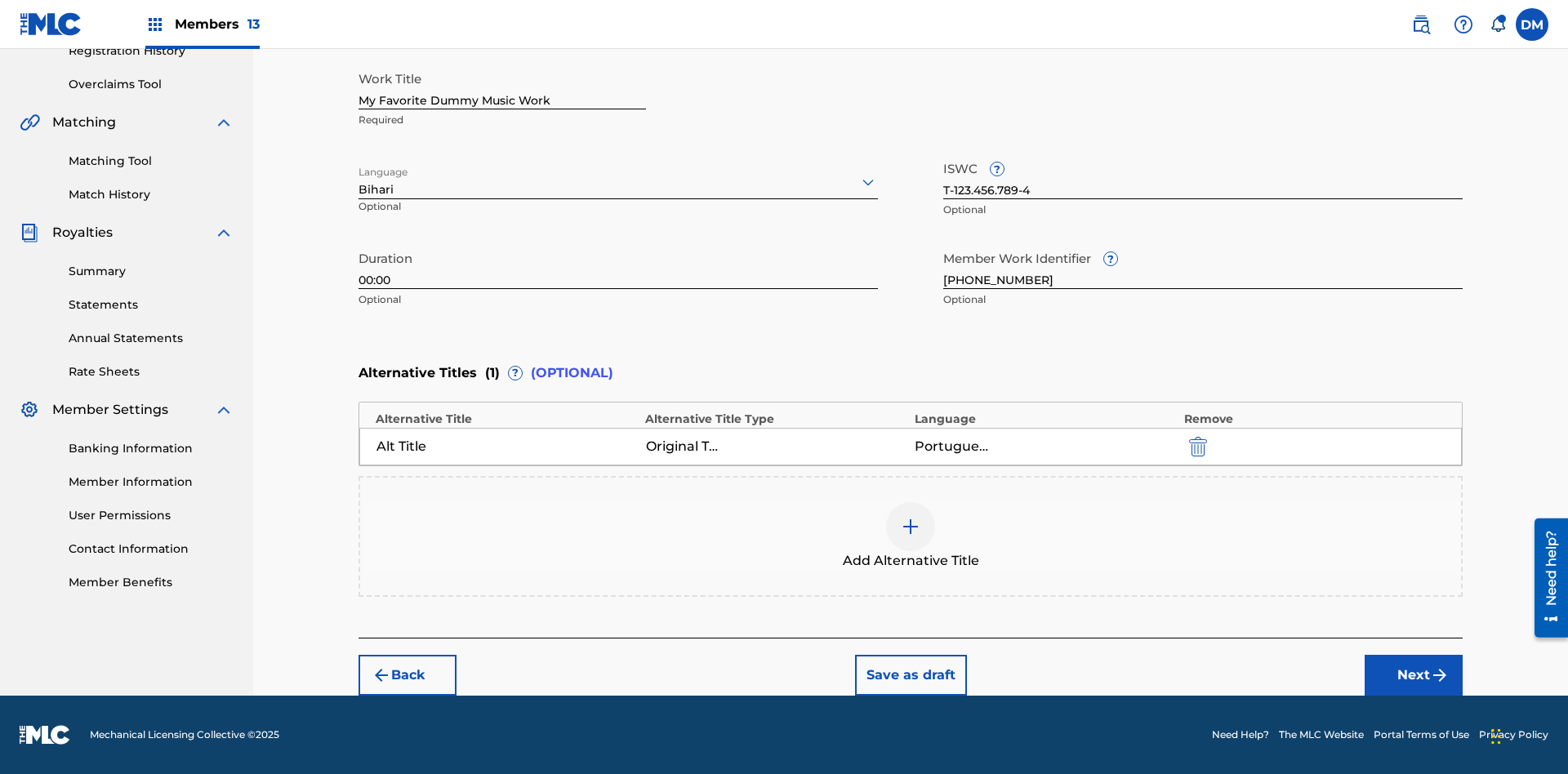
click at [910, 536] on div at bounding box center [910, 526] width 49 height 49
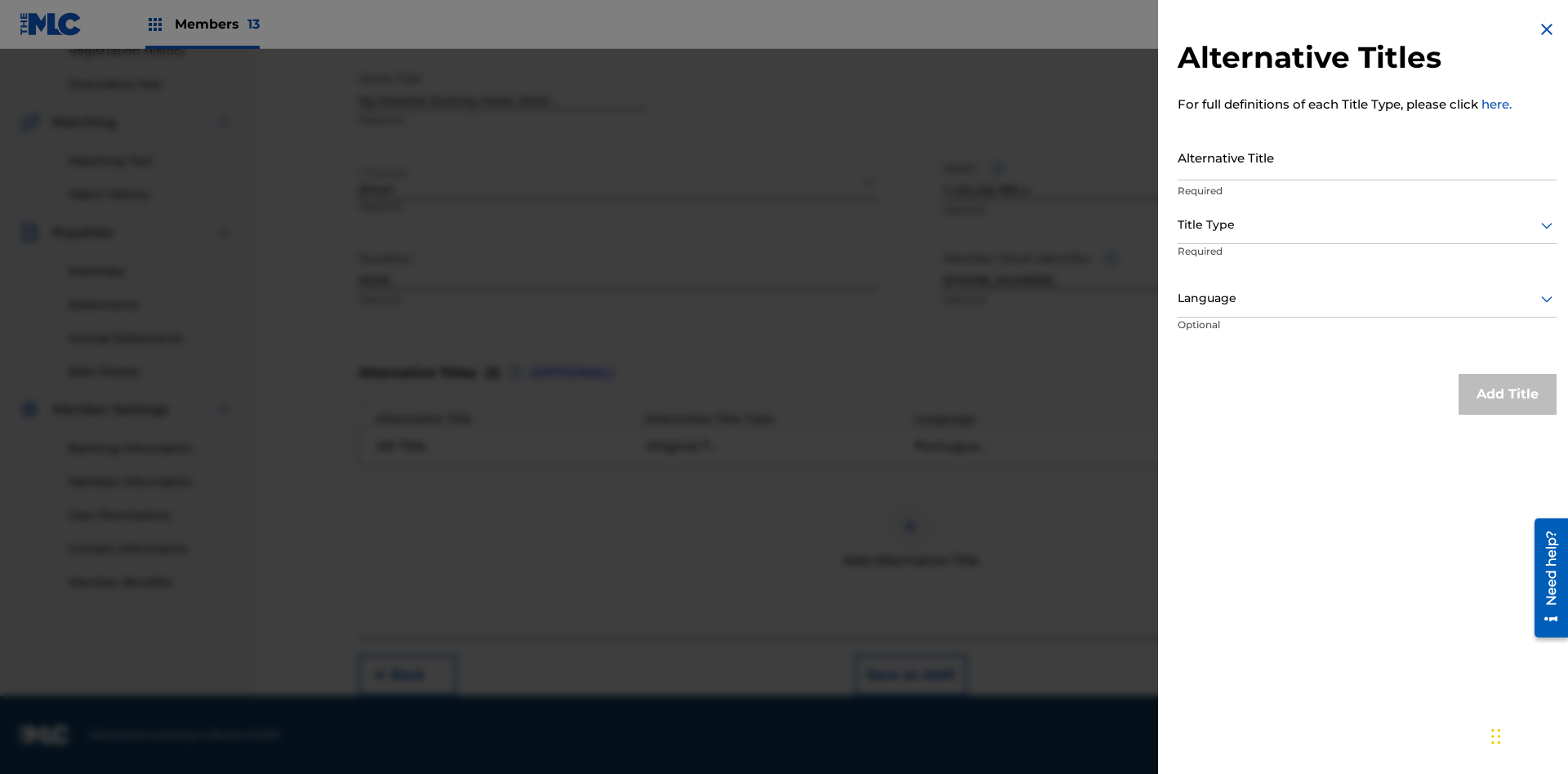
click at [1367, 157] on input "Alternative Title" at bounding box center [1367, 157] width 379 height 47
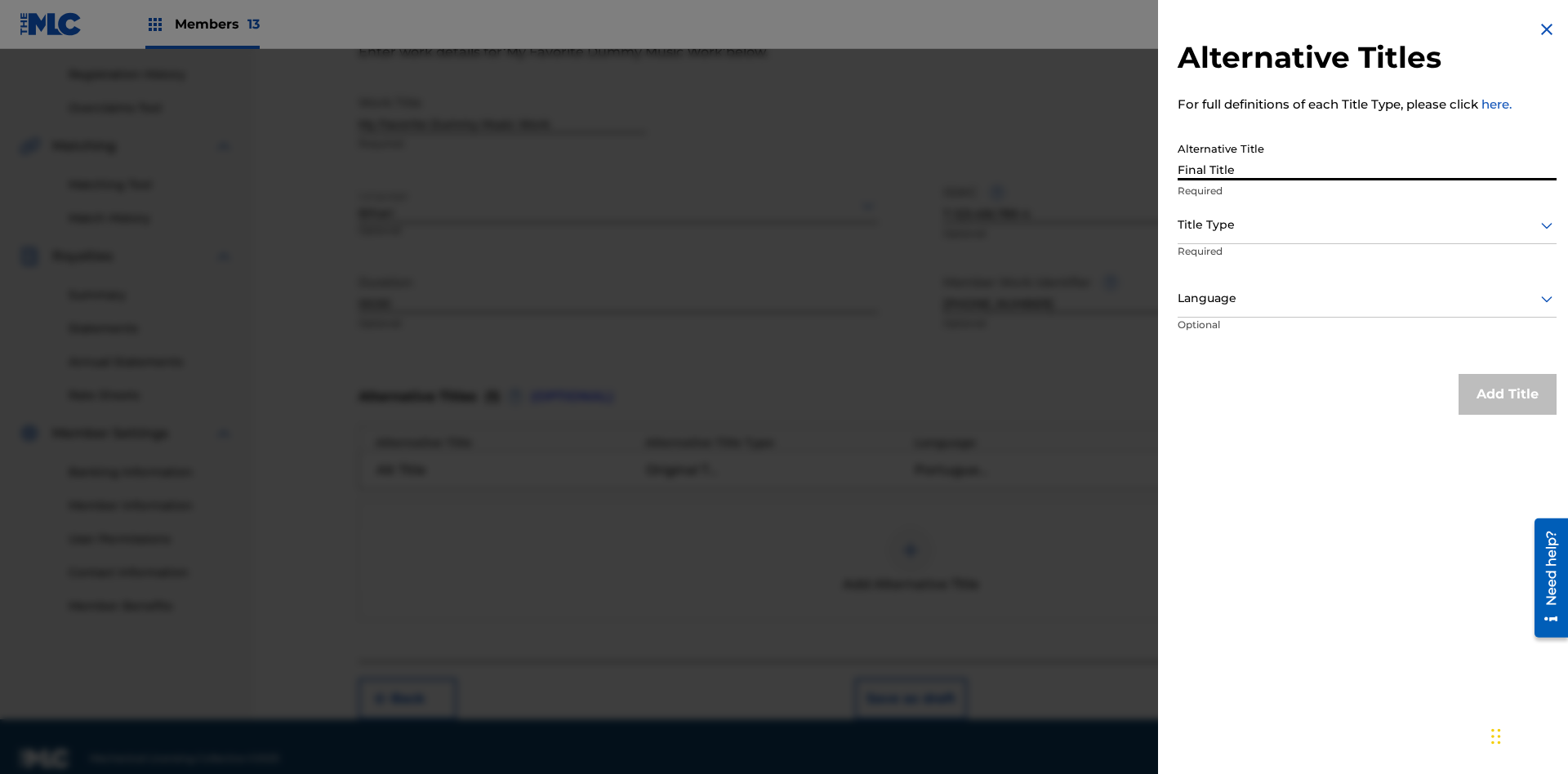
type input "Final Title"
click at [1367, 225] on div at bounding box center [1367, 225] width 379 height 21
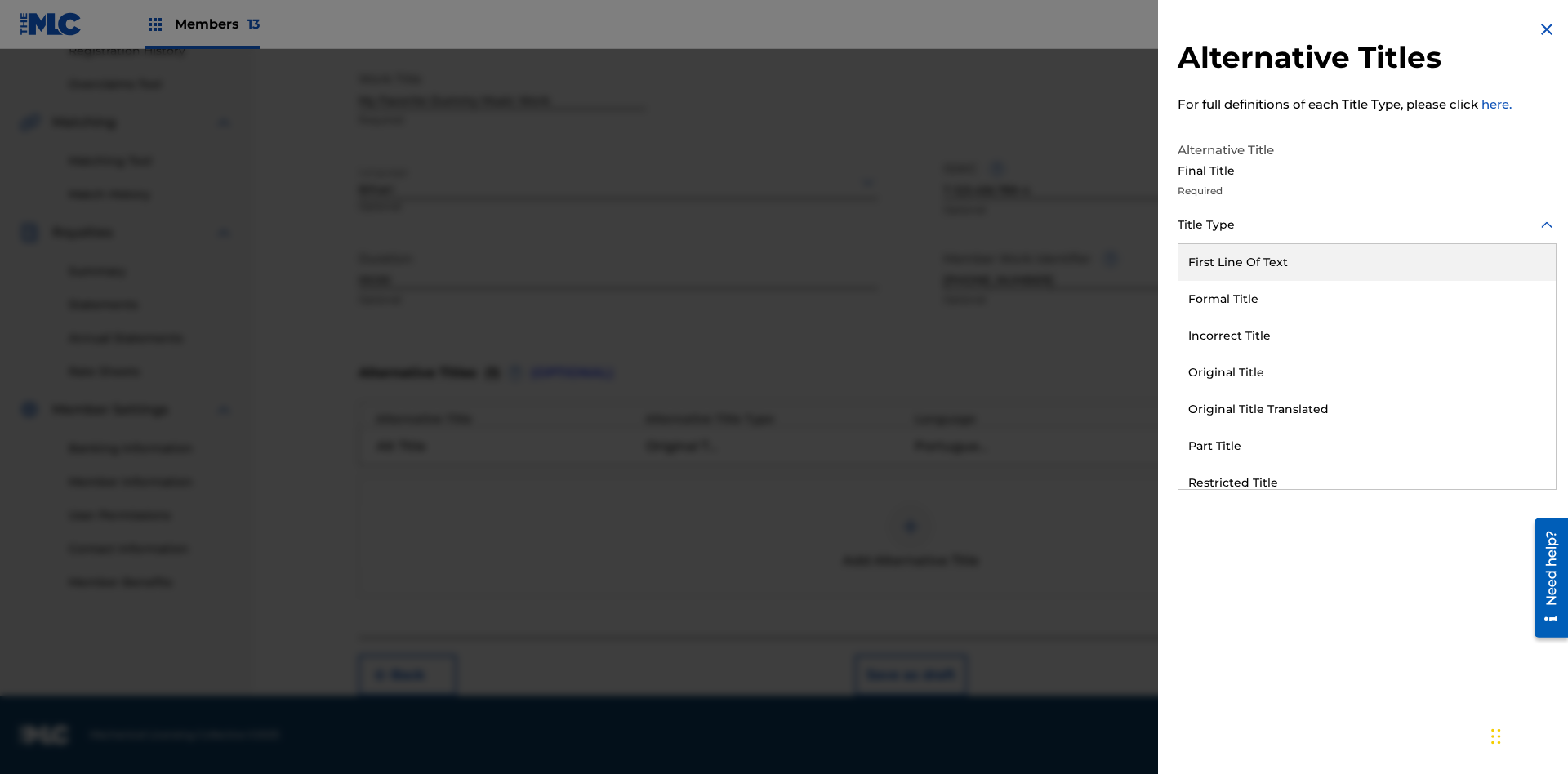
click at [1367, 446] on div "Part Title" at bounding box center [1367, 446] width 377 height 37
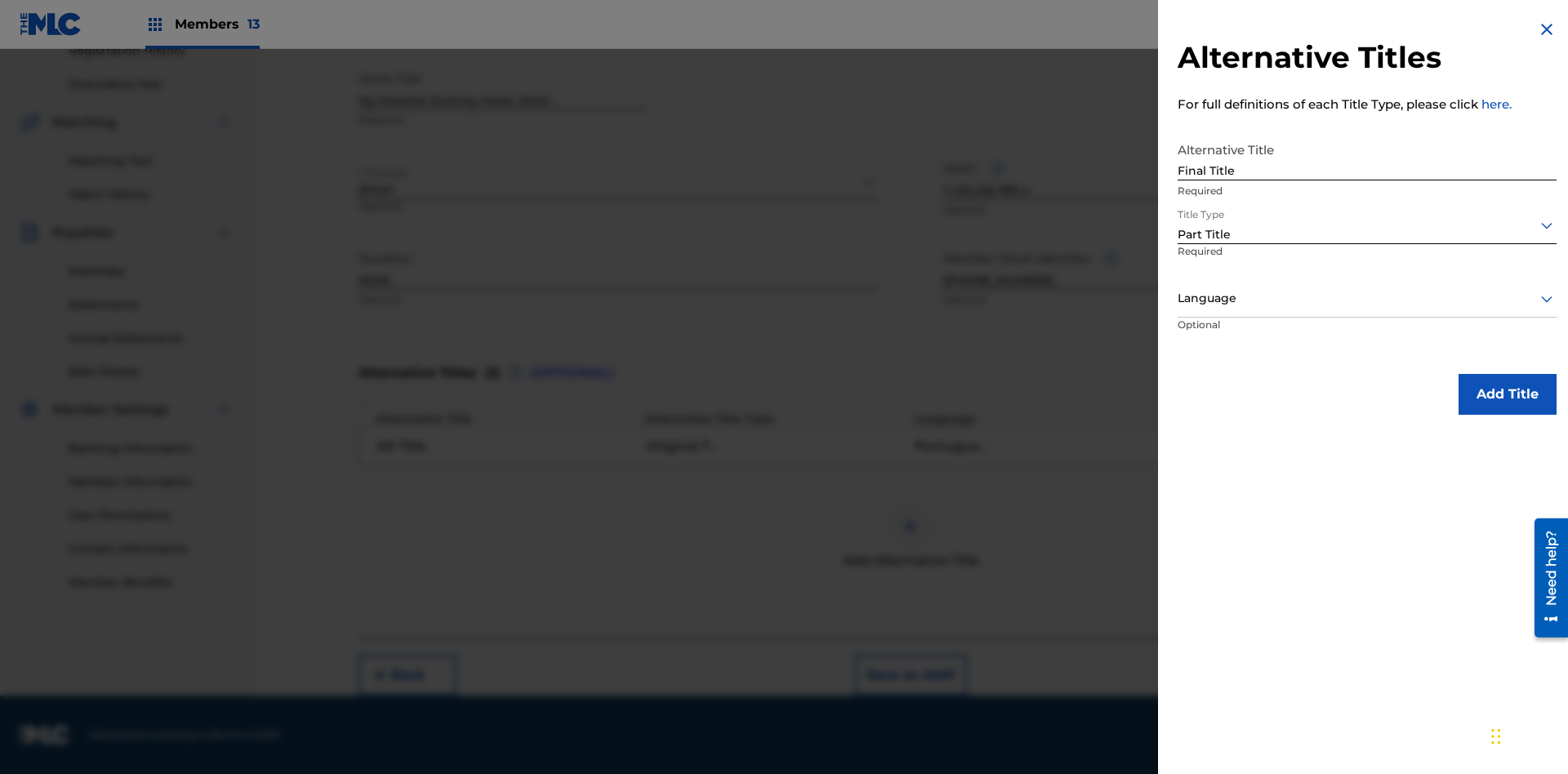
click at [1367, 298] on div at bounding box center [1367, 298] width 379 height 21
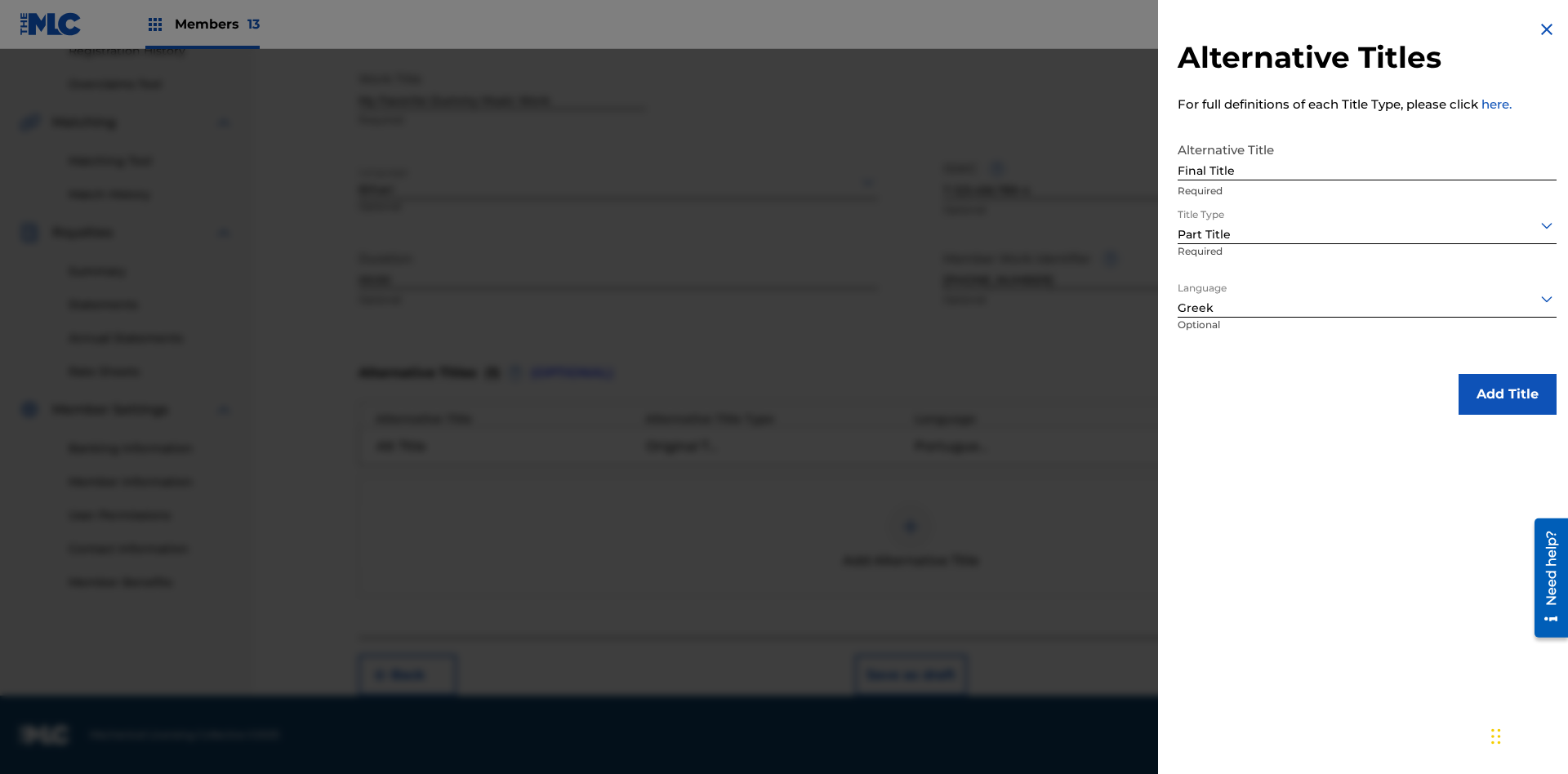
click at [1508, 394] on button "Add Title" at bounding box center [1507, 394] width 98 height 41
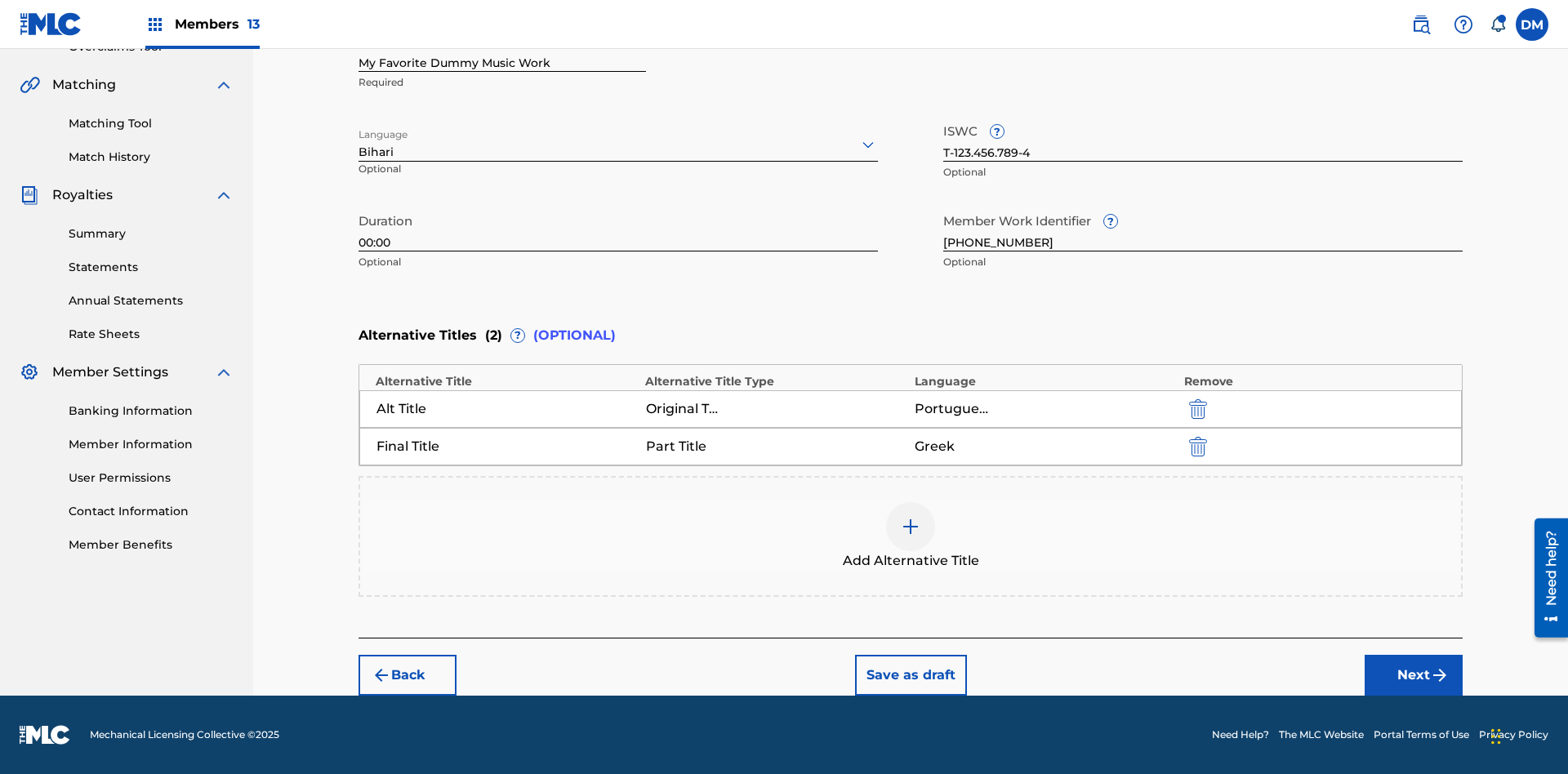
click at [1414, 676] on button "Next" at bounding box center [1414, 675] width 98 height 41
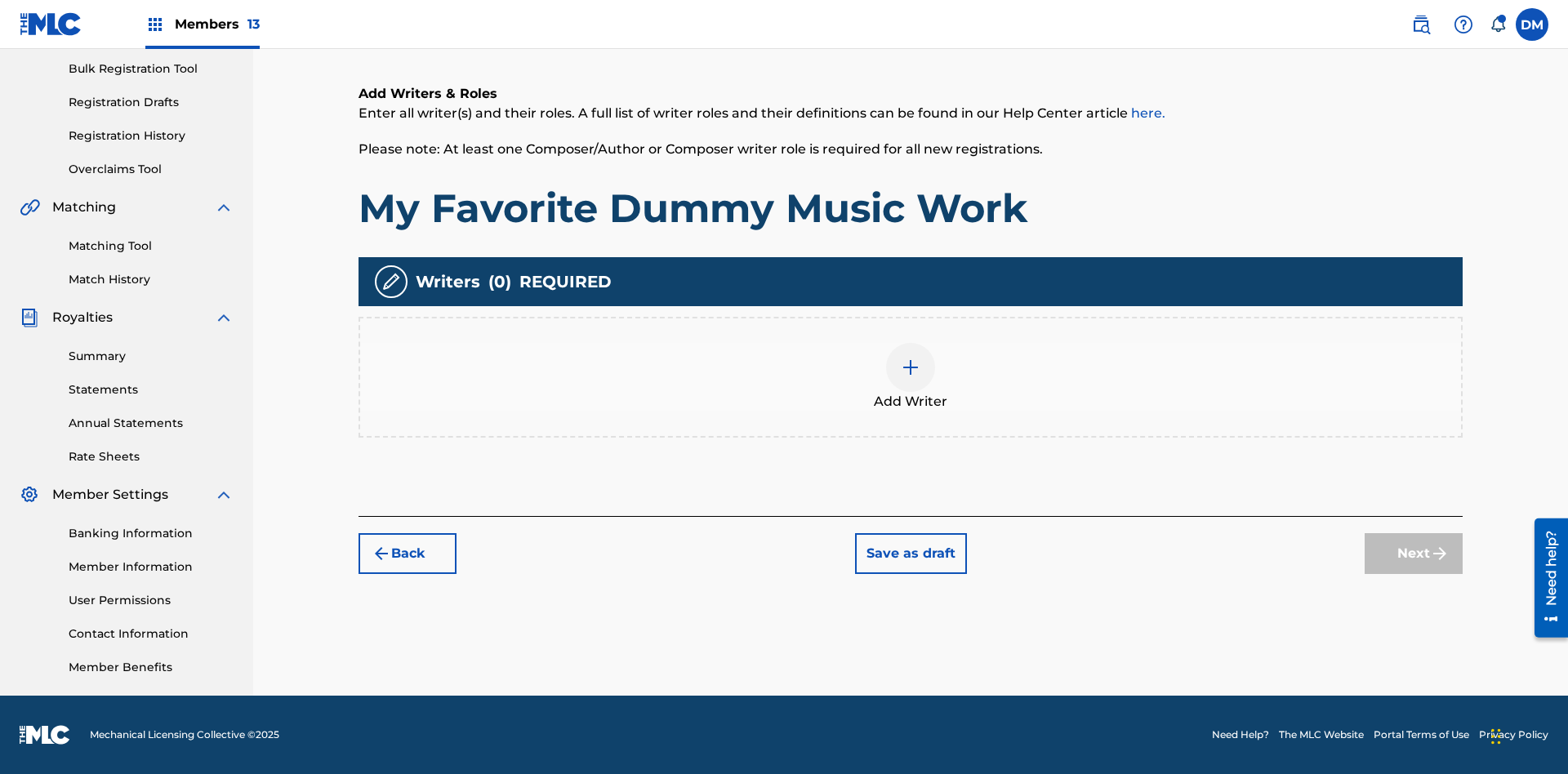
scroll to position [239, 0]
click at [910, 376] on img at bounding box center [911, 368] width 20 height 20
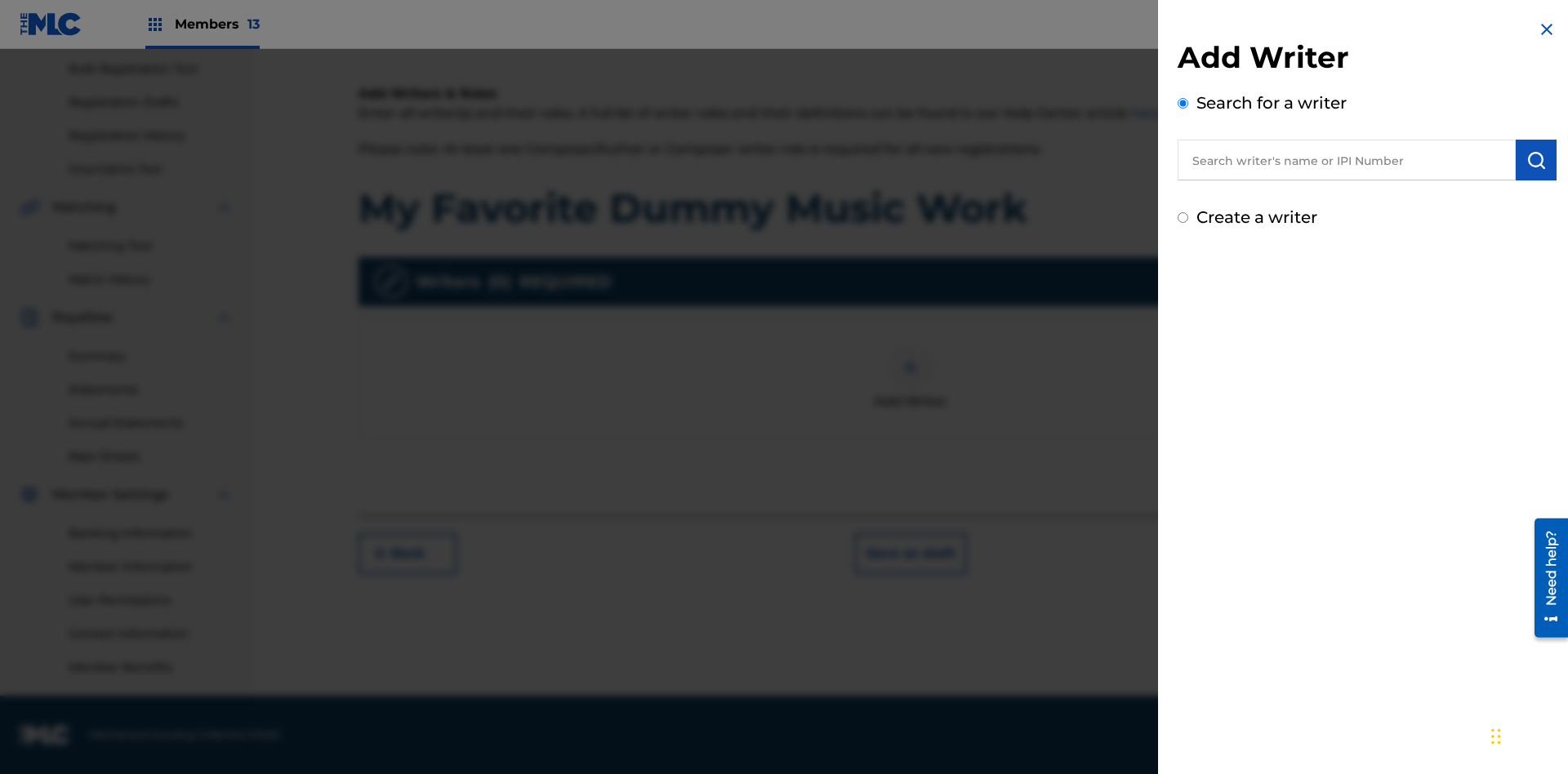
click at [1347, 160] on input "text" at bounding box center [1347, 159] width 338 height 41
type input "[PERSON_NAME]"
click at [1536, 160] on img "submit" at bounding box center [1536, 160] width 20 height 20
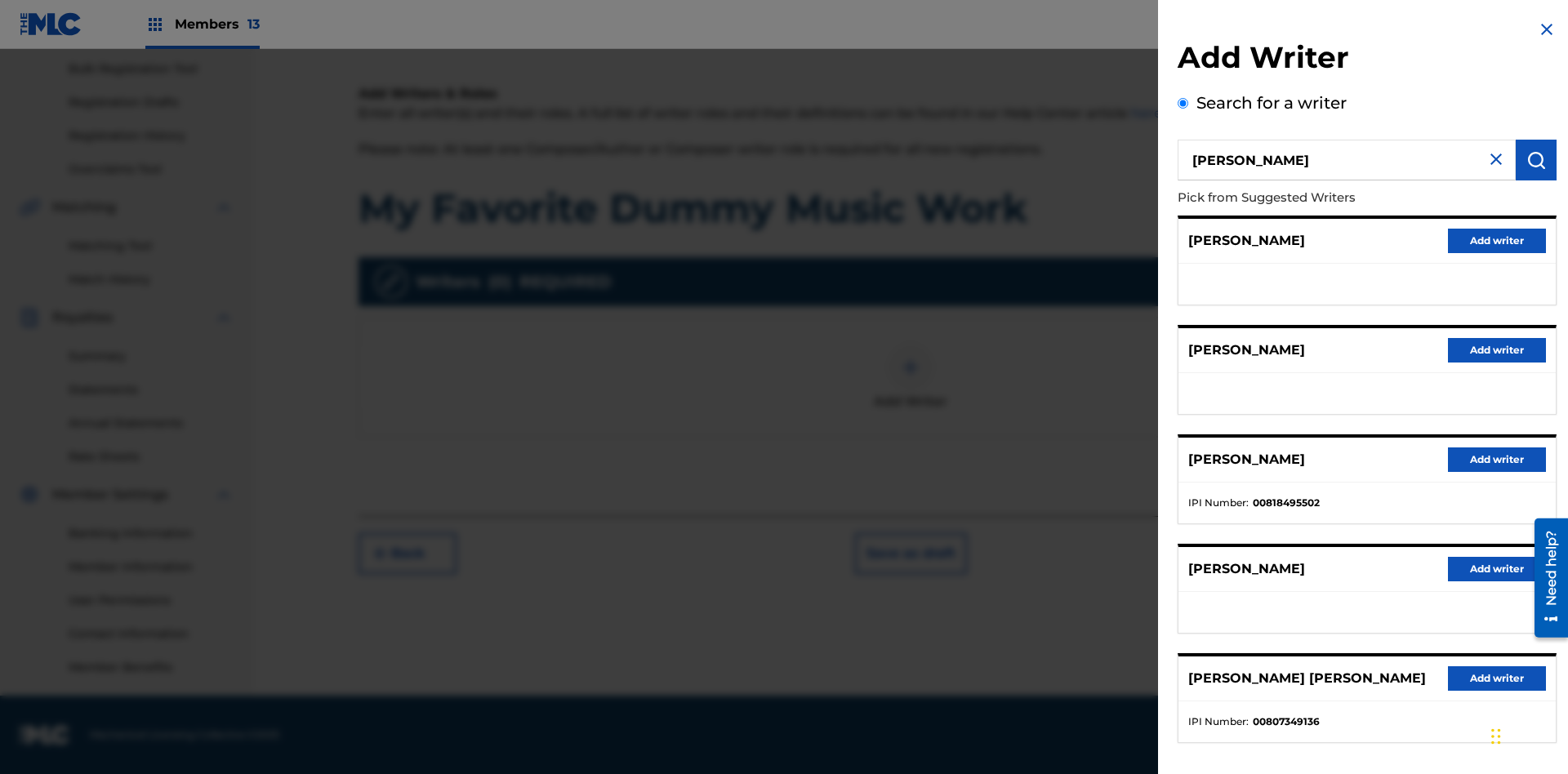
radio input "false"
radio input "true"
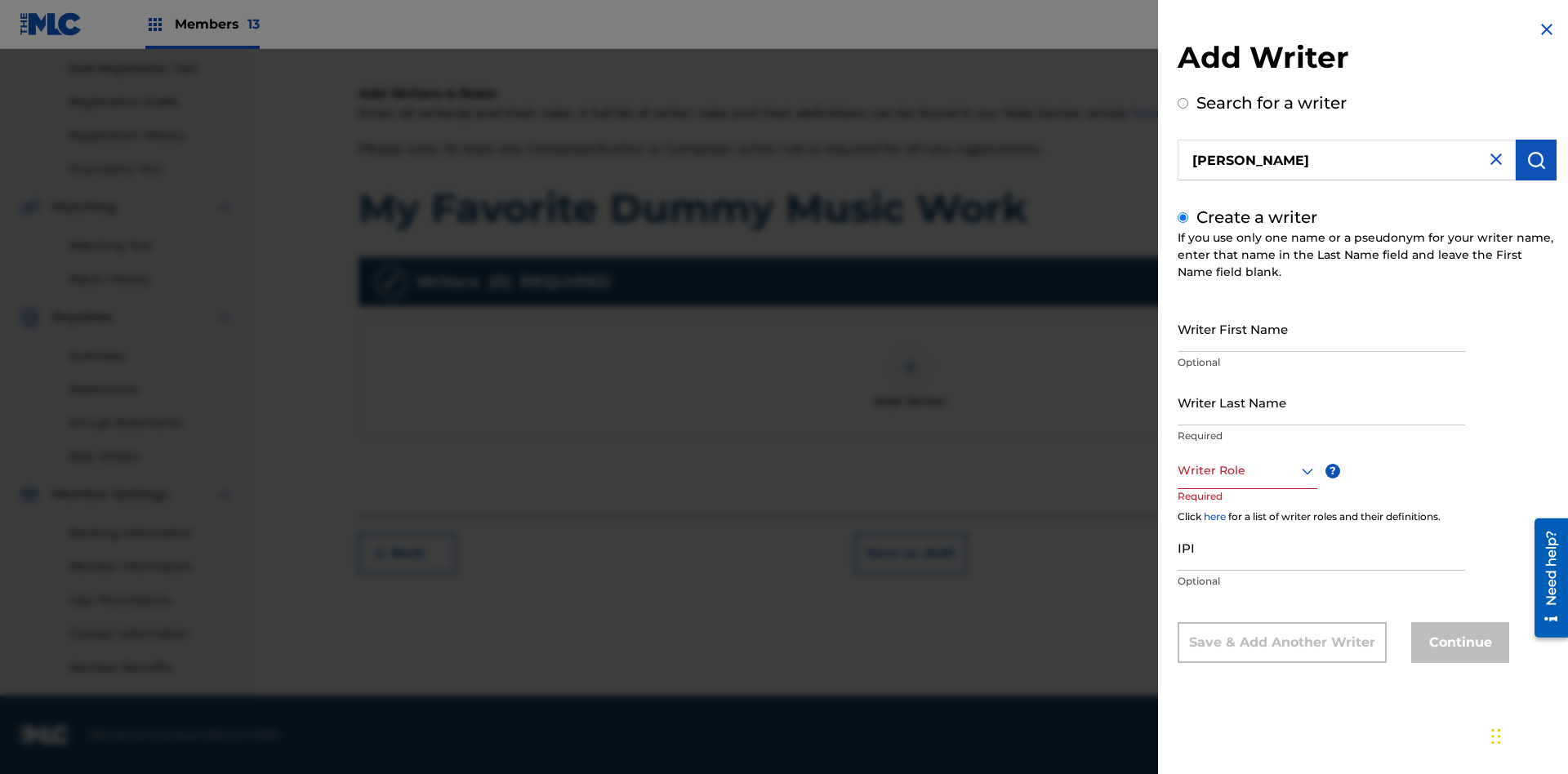
scroll to position [0, 0]
click at [1321, 328] on input "Writer First Name" at bounding box center [1321, 328] width 288 height 47
type input "[PERSON_NAME]"
click at [1321, 402] on input "Writer Last Name" at bounding box center [1321, 402] width 288 height 47
type input "[PERSON_NAME]"
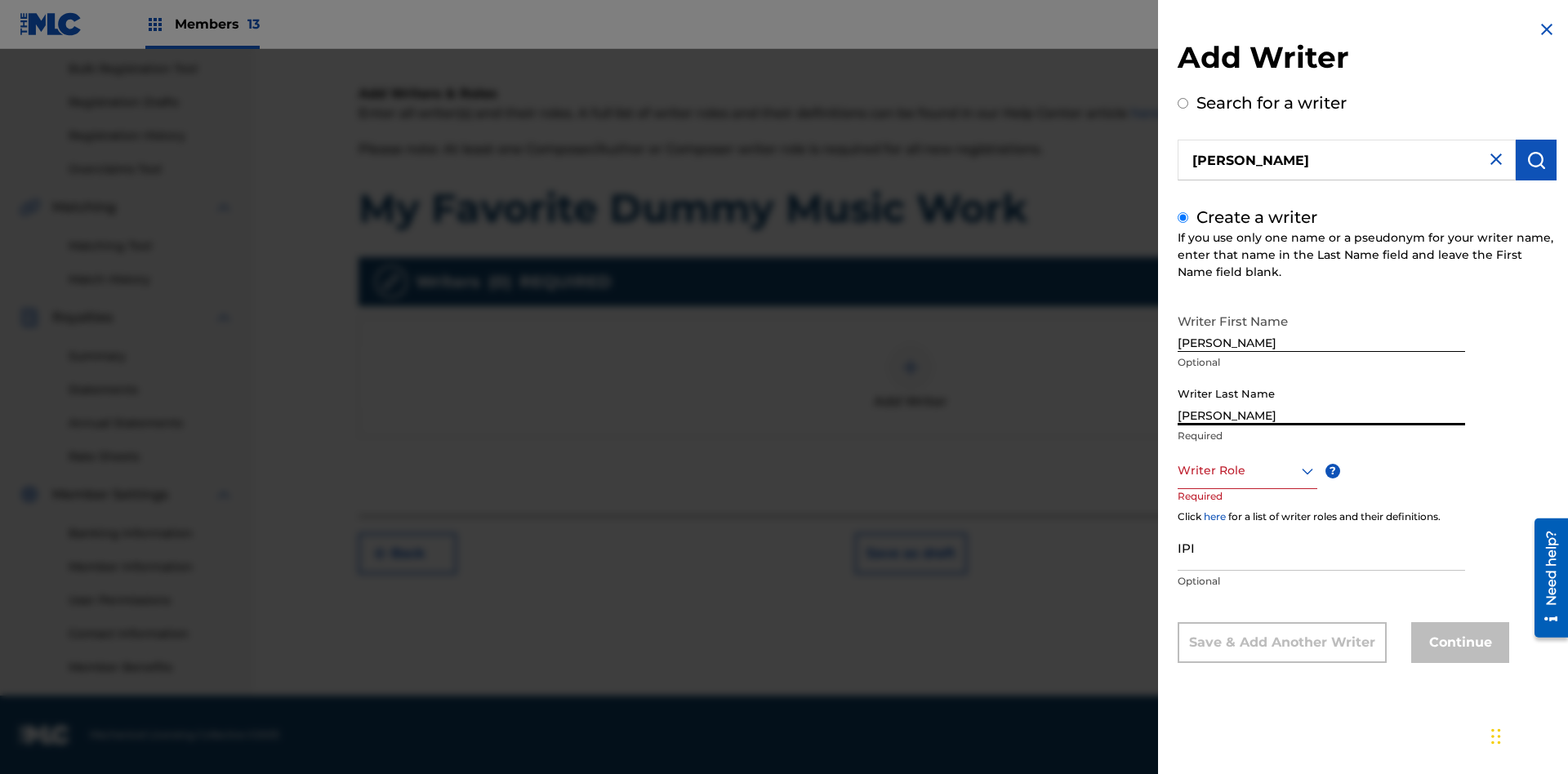
click at [1321, 547] on input "IPI" at bounding box center [1321, 547] width 288 height 47
type input "00807349136"
click at [1247, 471] on div at bounding box center [1248, 471] width 139 height 21
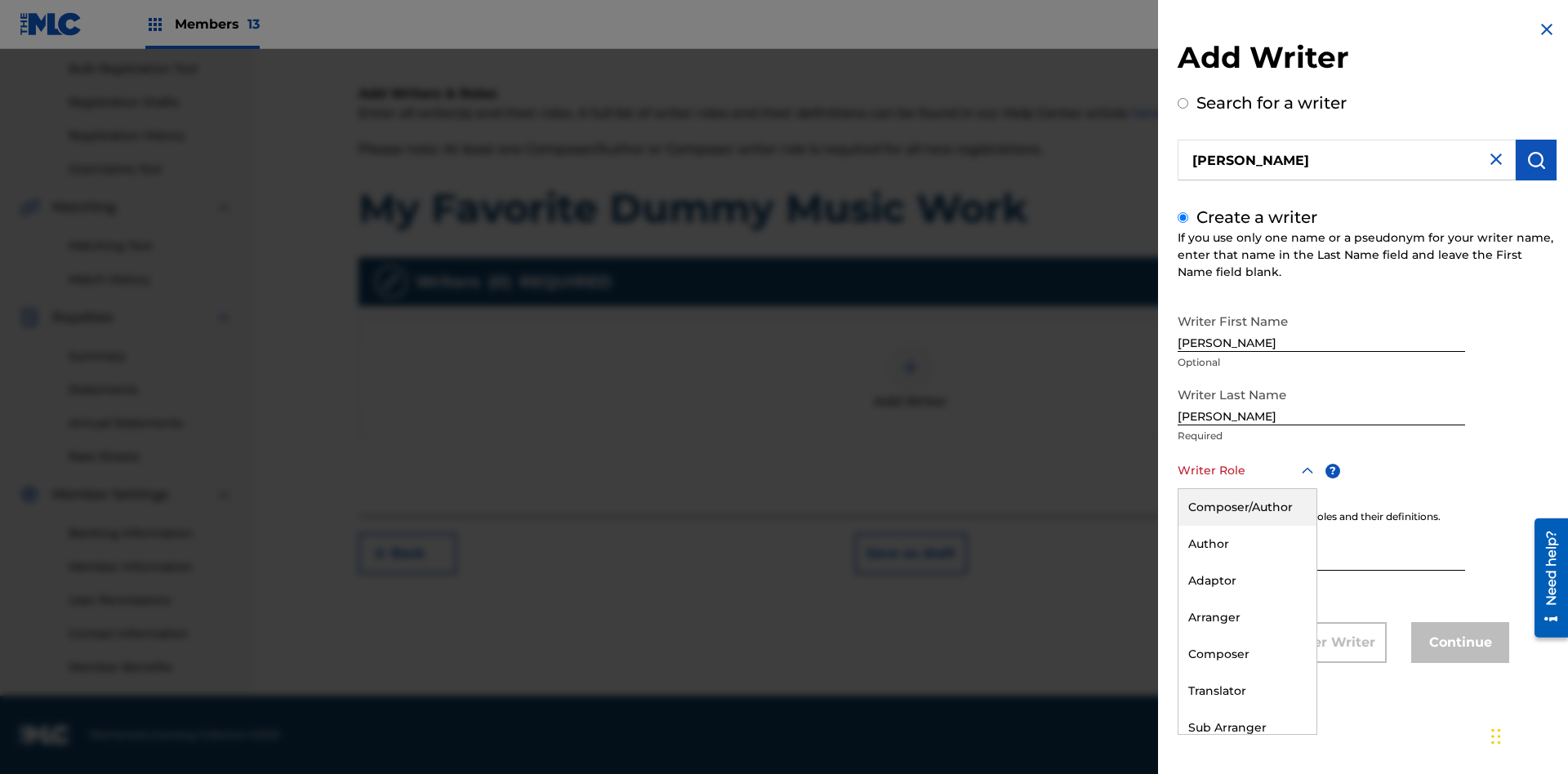
click at [1247, 544] on div "Author" at bounding box center [1248, 544] width 138 height 37
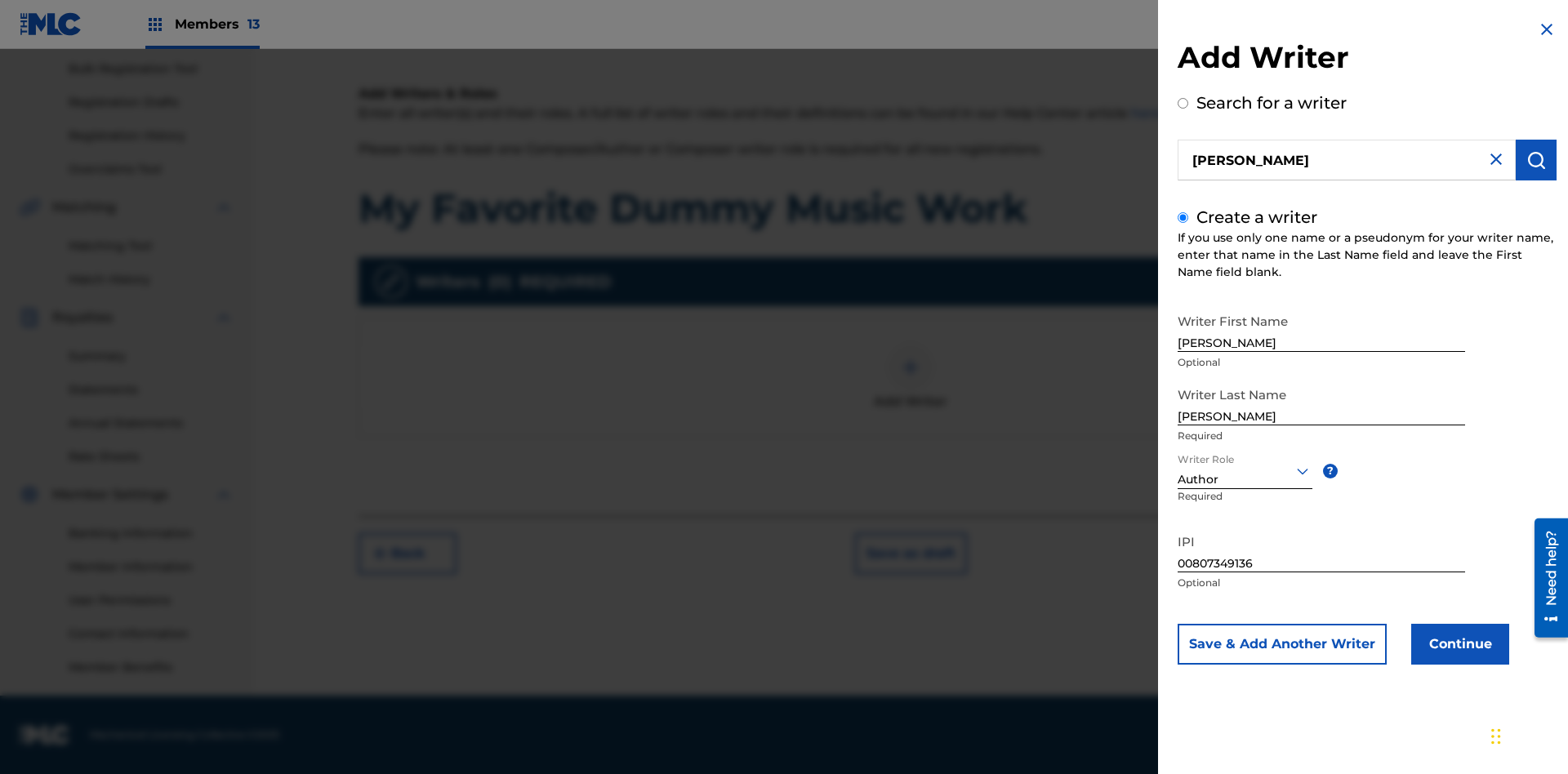
click at [1459, 645] on button "Continue" at bounding box center [1461, 644] width 98 height 41
